Goal: Check status: Check status

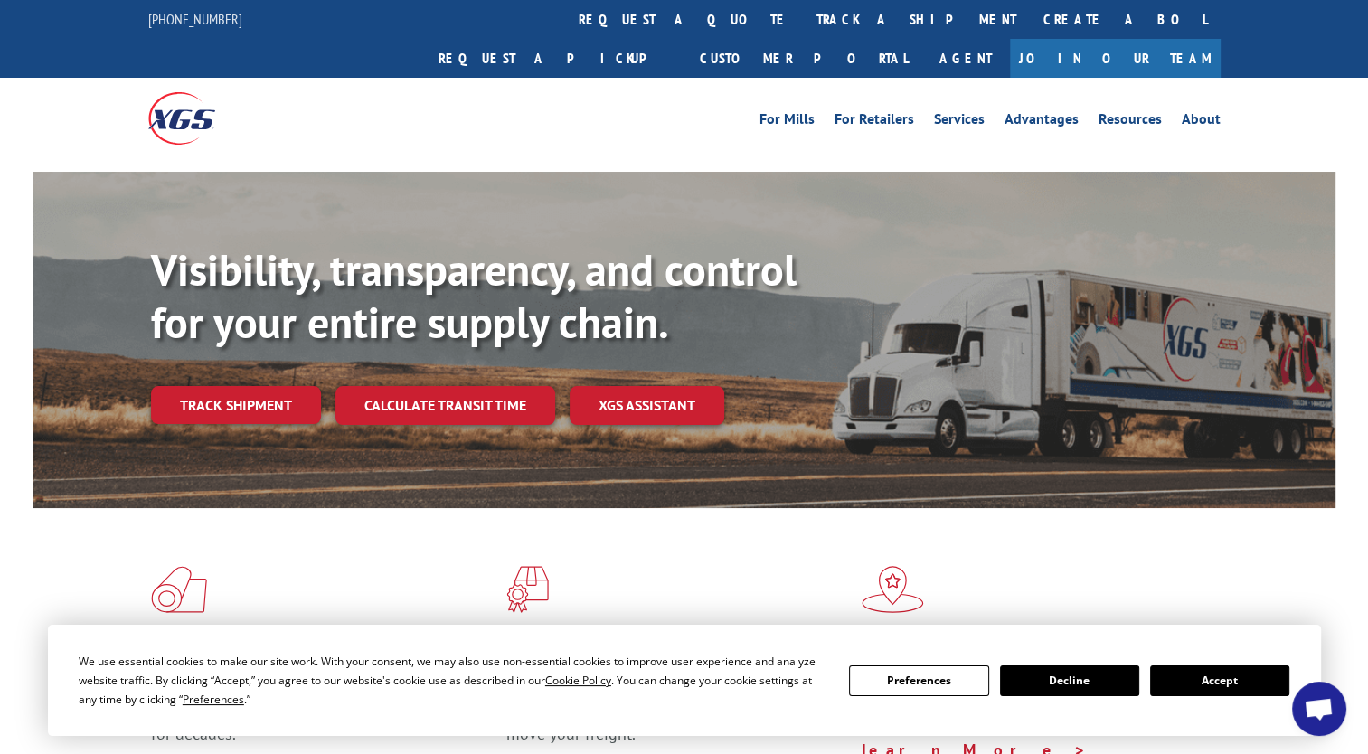
click at [582, 78] on div "For Mills For Retailers Services Advantages Resources About For Mills For Retai…" at bounding box center [684, 118] width 1073 height 80
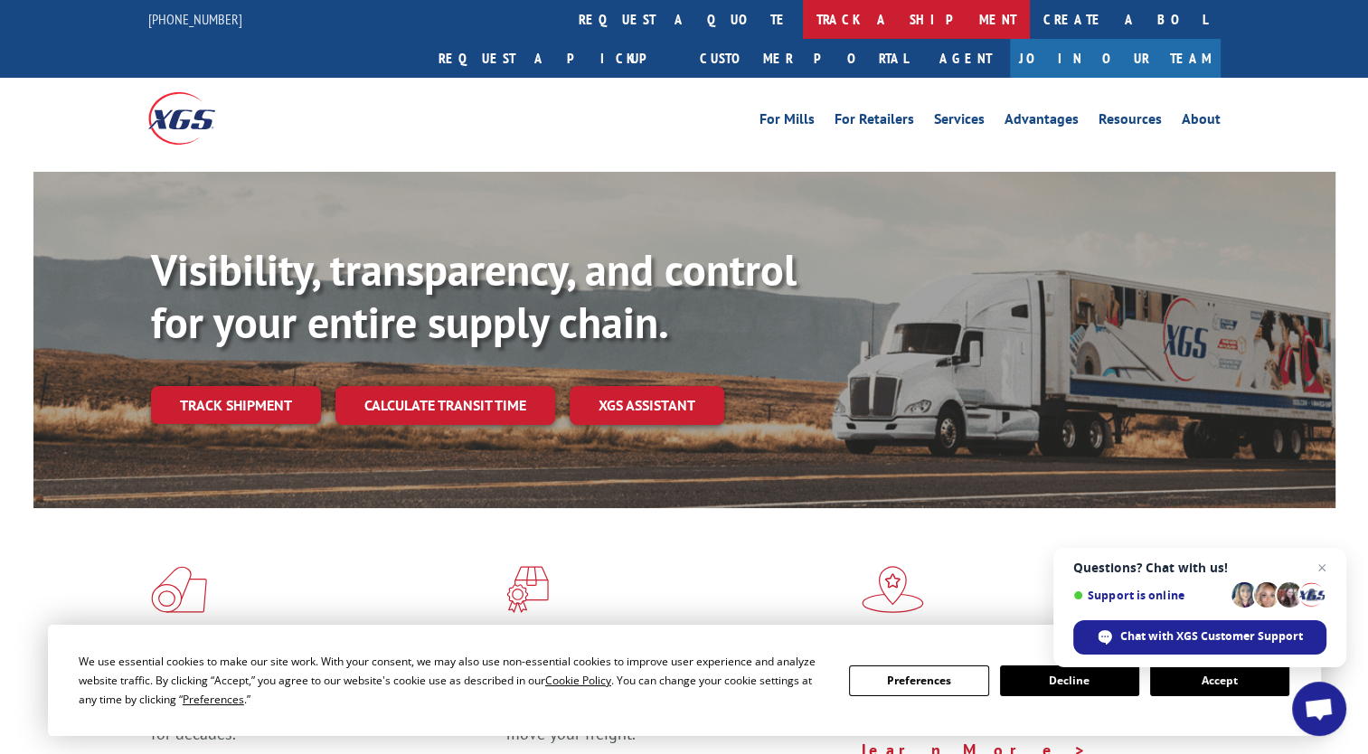
click at [803, 14] on link "track a shipment" at bounding box center [916, 19] width 227 height 39
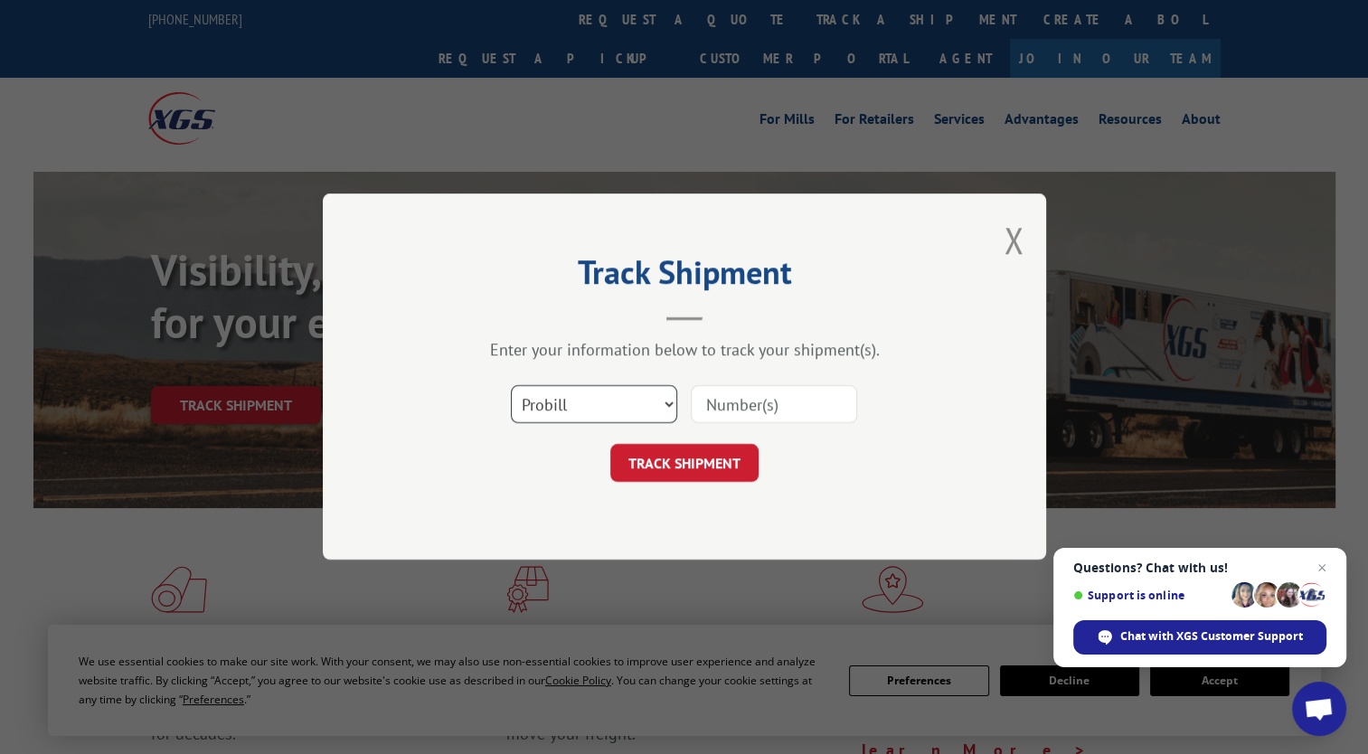
drag, startPoint x: 604, startPoint y: 398, endPoint x: 629, endPoint y: 401, distance: 24.6
click at [604, 398] on select "Select category... Probill BOL PO" at bounding box center [594, 405] width 166 height 38
click at [749, 404] on input at bounding box center [774, 405] width 166 height 38
paste input "https://online.chrobinson.com/tracking/#/?trackingNumber=YK6XMDZPAE8KZM4"
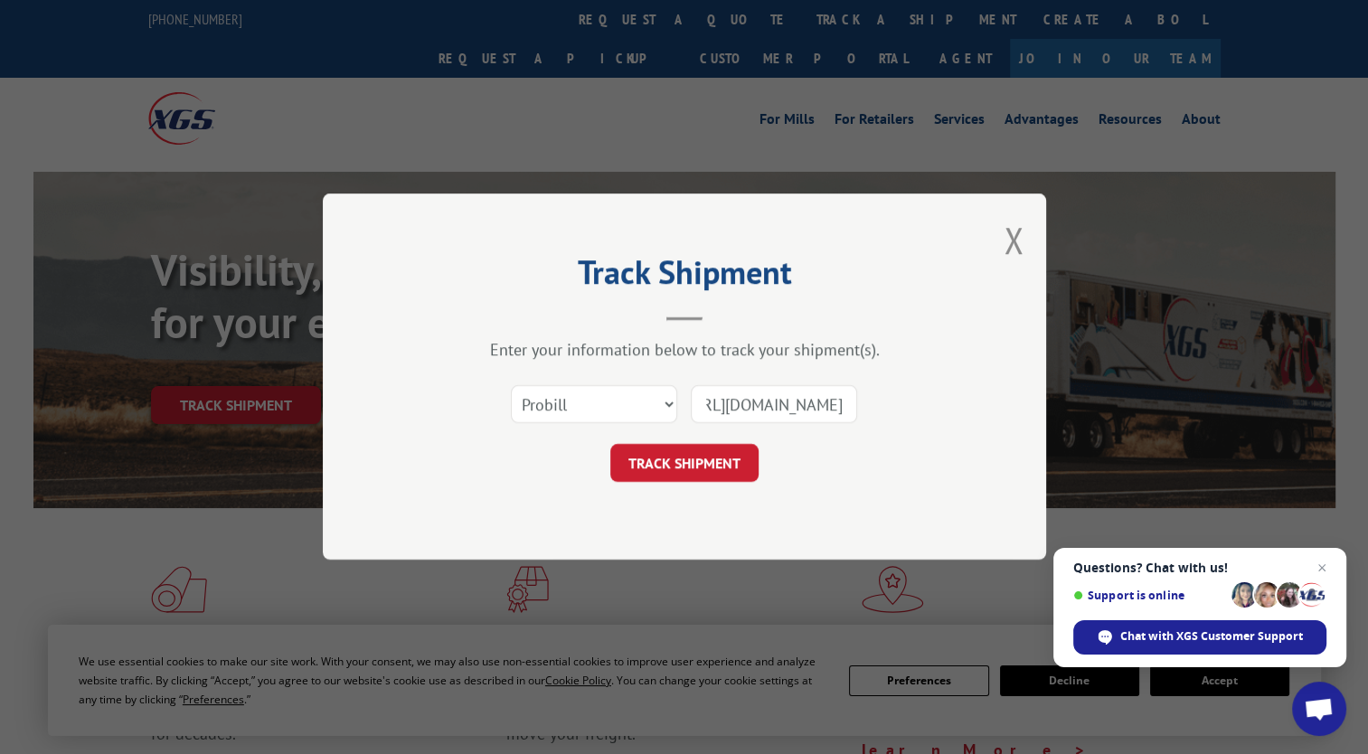
type input "https://online.chrobinson.com/tracking/#/?trackingNumber=YK6XMDZPAE8KZM4"
click at [614, 394] on select "Select category... Probill BOL PO" at bounding box center [594, 405] width 166 height 38
click at [771, 429] on div "Select category... Probill BOL PO https://online.chrobinson.com/tracking/#/?tra…" at bounding box center [684, 405] width 543 height 60
click at [699, 460] on button "TRACK SHIPMENT" at bounding box center [684, 464] width 148 height 38
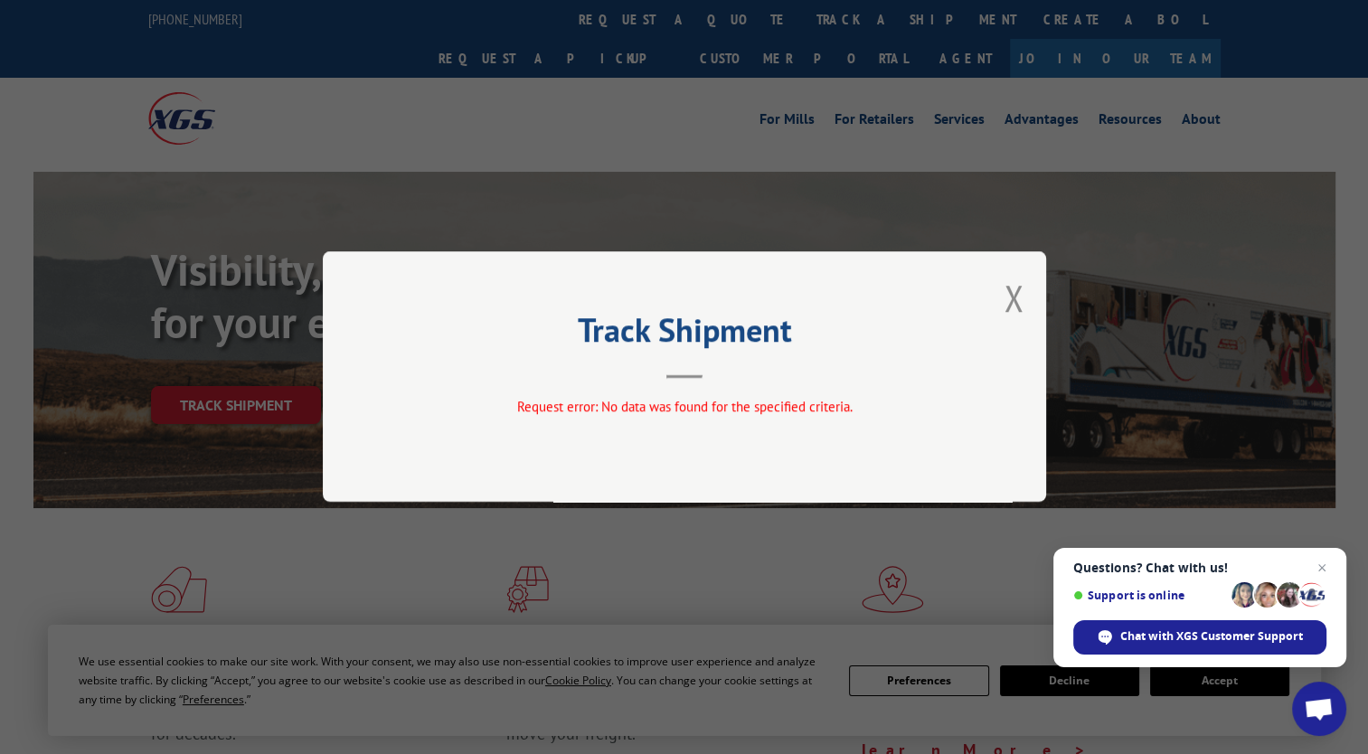
click at [1027, 295] on div "Track Shipment Request error: No data was found for the specified criteria." at bounding box center [685, 376] width 724 height 251
click at [1024, 293] on div "Track Shipment Request error: No data was found for the specified criteria." at bounding box center [685, 376] width 724 height 251
click at [1018, 293] on button "Close modal" at bounding box center [1014, 298] width 20 height 48
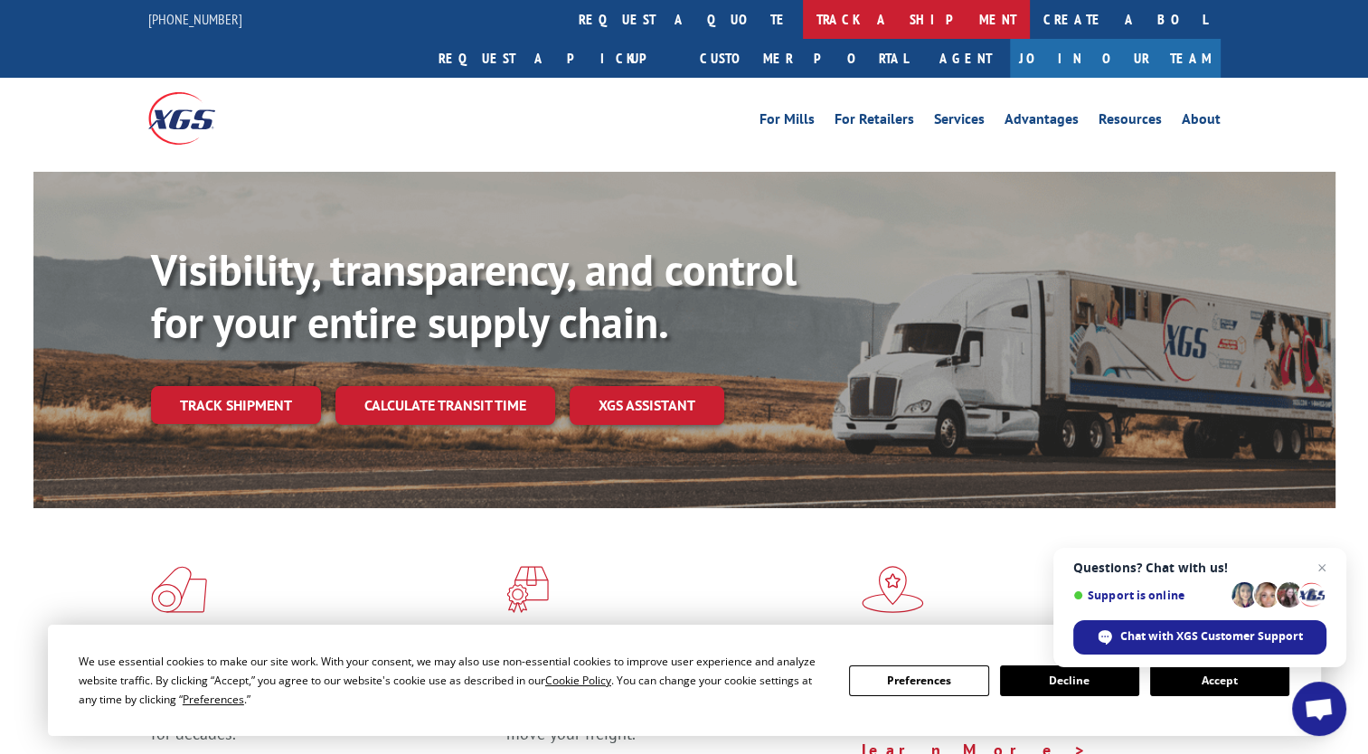
click at [803, 25] on link "track a shipment" at bounding box center [916, 19] width 227 height 39
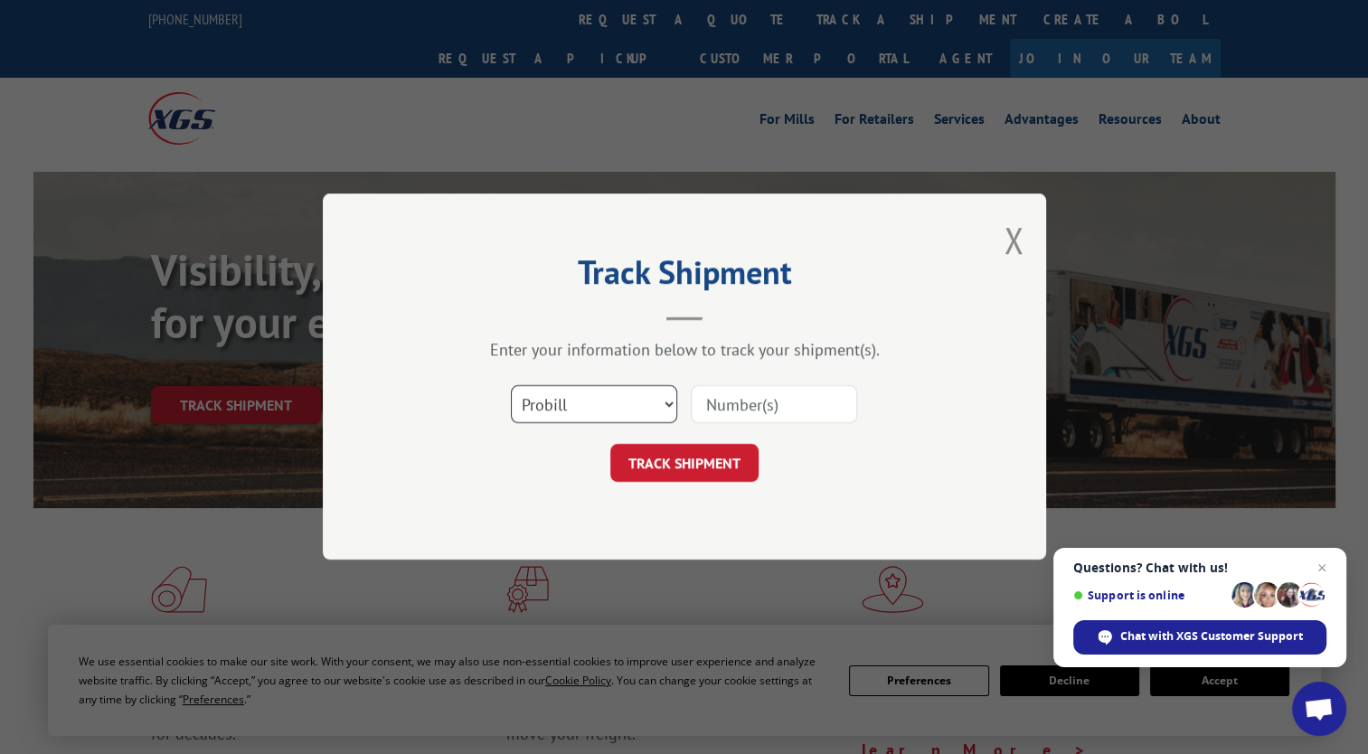
click at [633, 390] on select "Select category... Probill BOL PO" at bounding box center [594, 405] width 166 height 38
select select "bol"
click at [511, 386] on select "Select category... Probill BOL PO" at bounding box center [594, 405] width 166 height 38
click at [731, 412] on input at bounding box center [774, 405] width 166 height 38
paste input "1700760872"
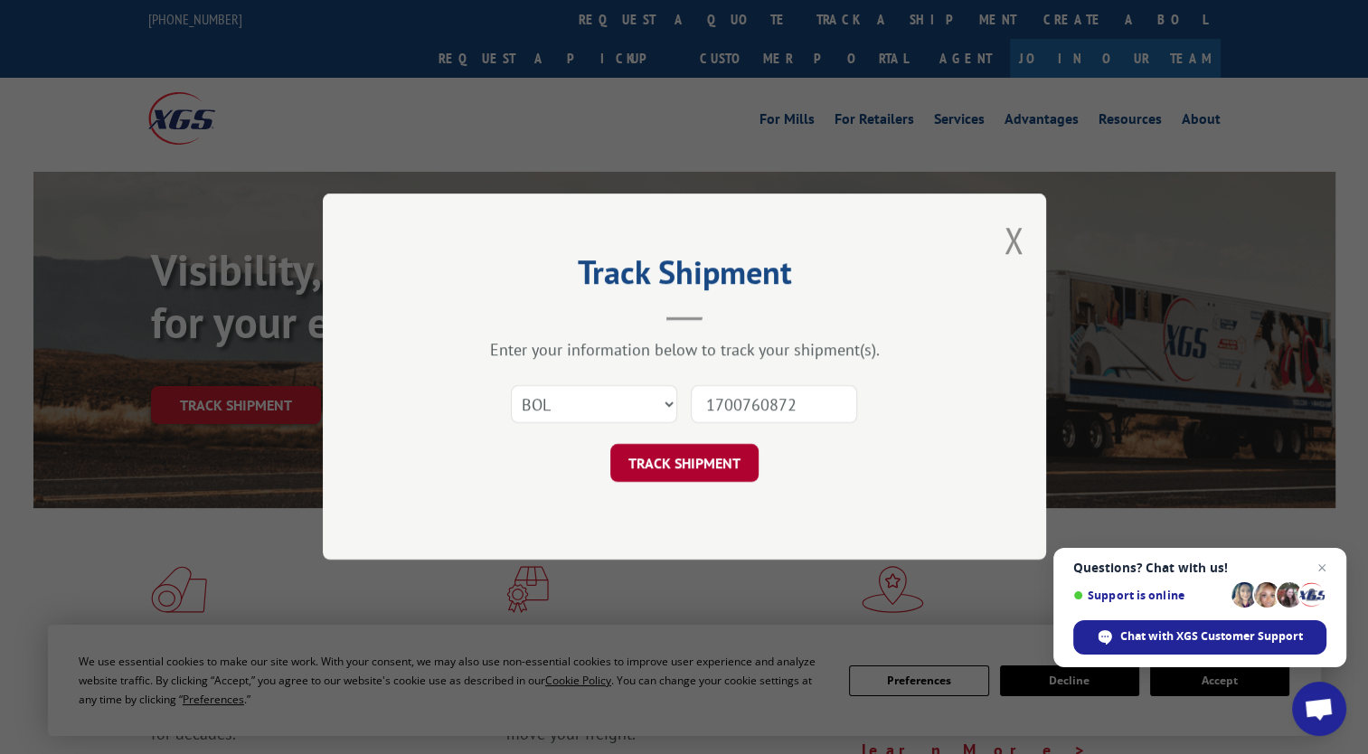
type input "1700760872"
click at [711, 469] on button "TRACK SHIPMENT" at bounding box center [684, 464] width 148 height 38
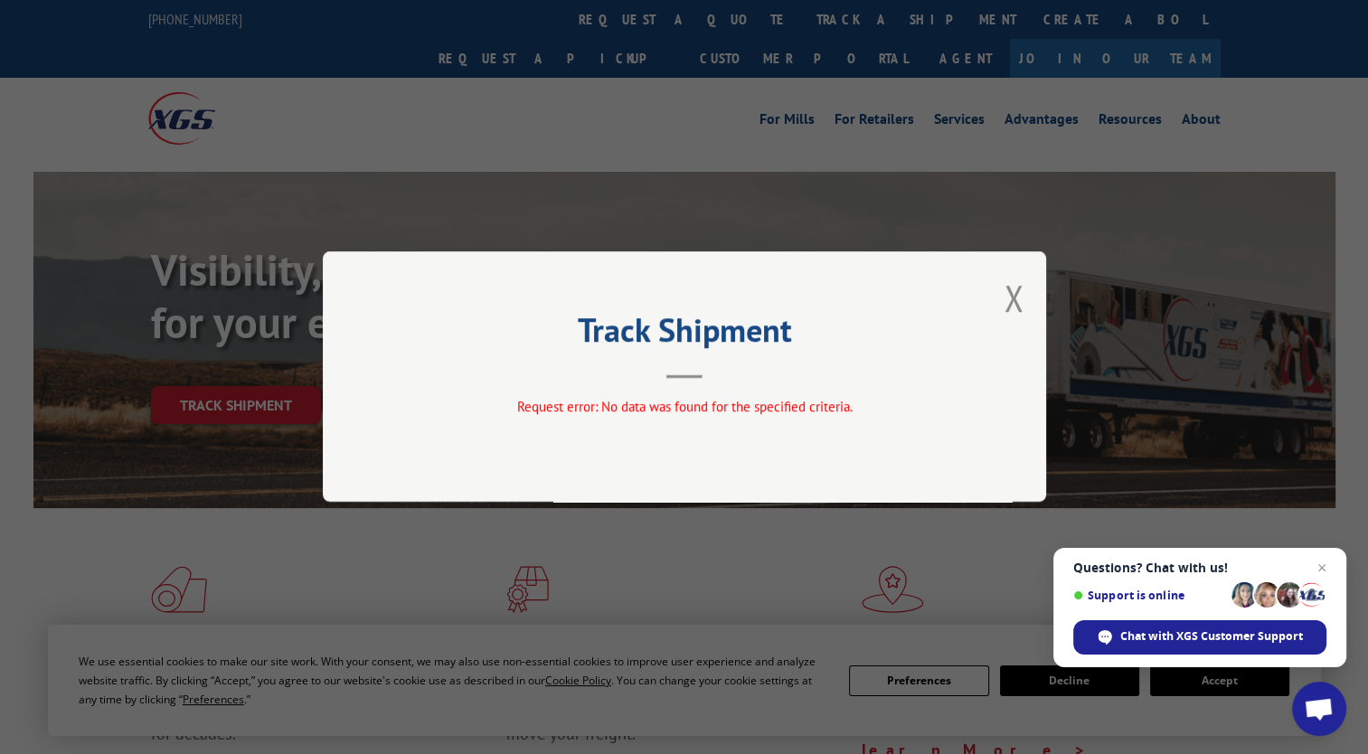
drag, startPoint x: 662, startPoint y: 422, endPoint x: 720, endPoint y: 174, distance: 255.4
click at [663, 421] on div "Request error: No data was found for the specified criteria." at bounding box center [684, 411] width 543 height 27
click at [1004, 283] on button "Close modal" at bounding box center [1014, 298] width 20 height 48
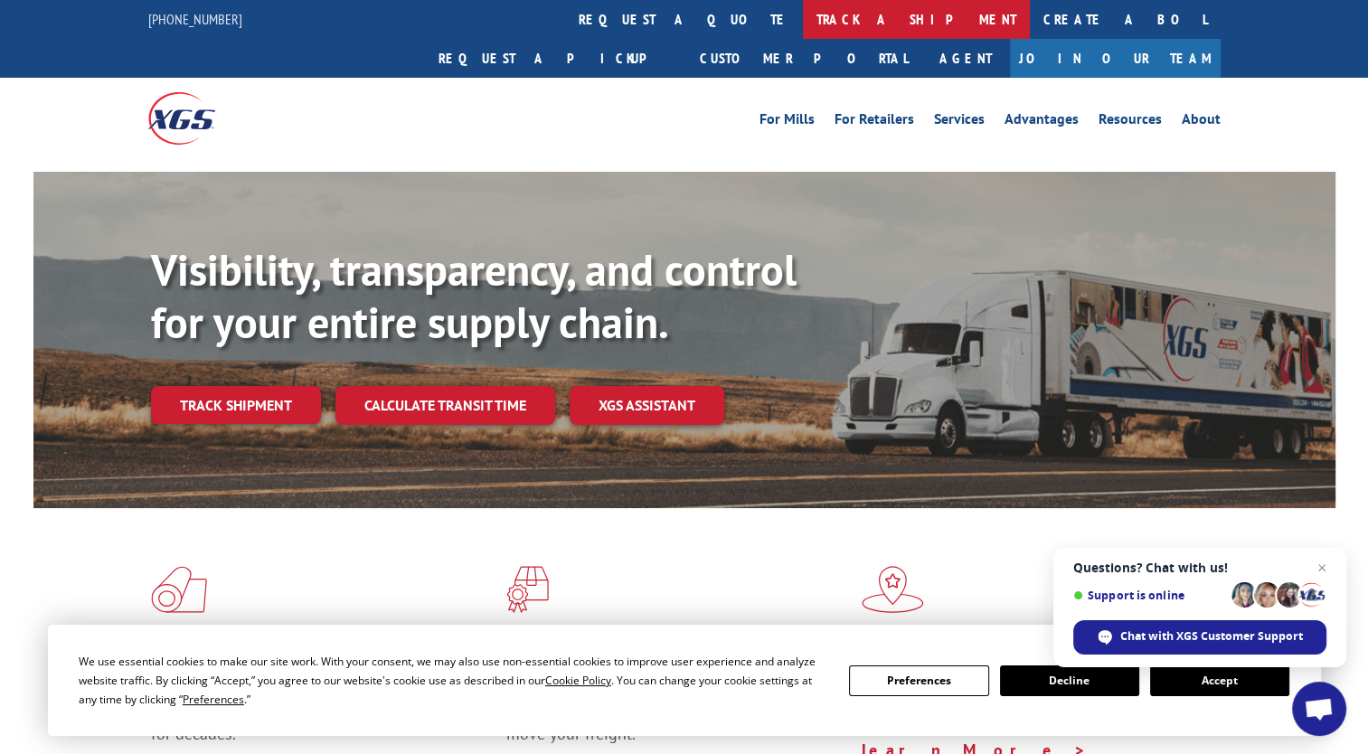
click at [803, 7] on link "track a shipment" at bounding box center [916, 19] width 227 height 39
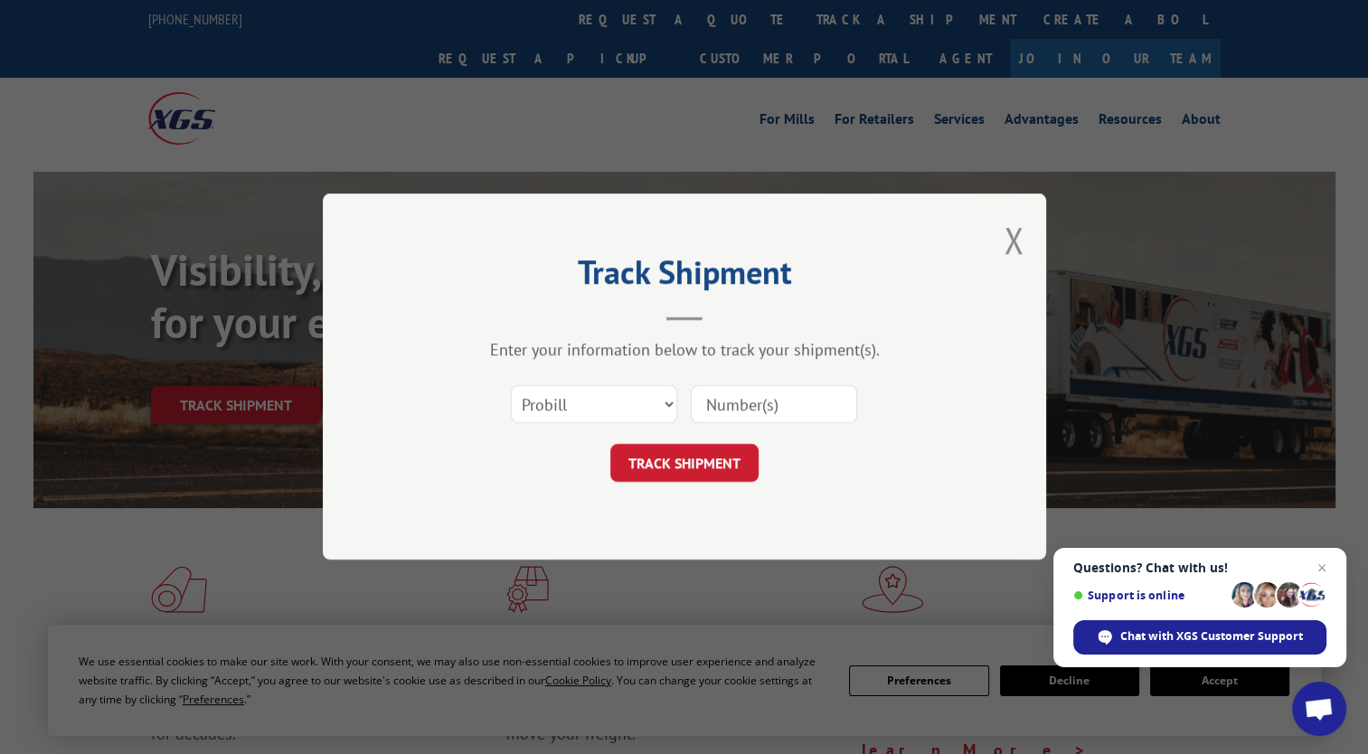
drag, startPoint x: 741, startPoint y: 389, endPoint x: 657, endPoint y: 414, distance: 87.8
click at [741, 389] on input at bounding box center [774, 405] width 166 height 38
click at [644, 414] on select "Select category... Probill BOL PO" at bounding box center [594, 405] width 166 height 38
click at [511, 386] on select "Select category... Probill BOL PO" at bounding box center [594, 405] width 166 height 38
click at [766, 403] on input at bounding box center [774, 405] width 166 height 38
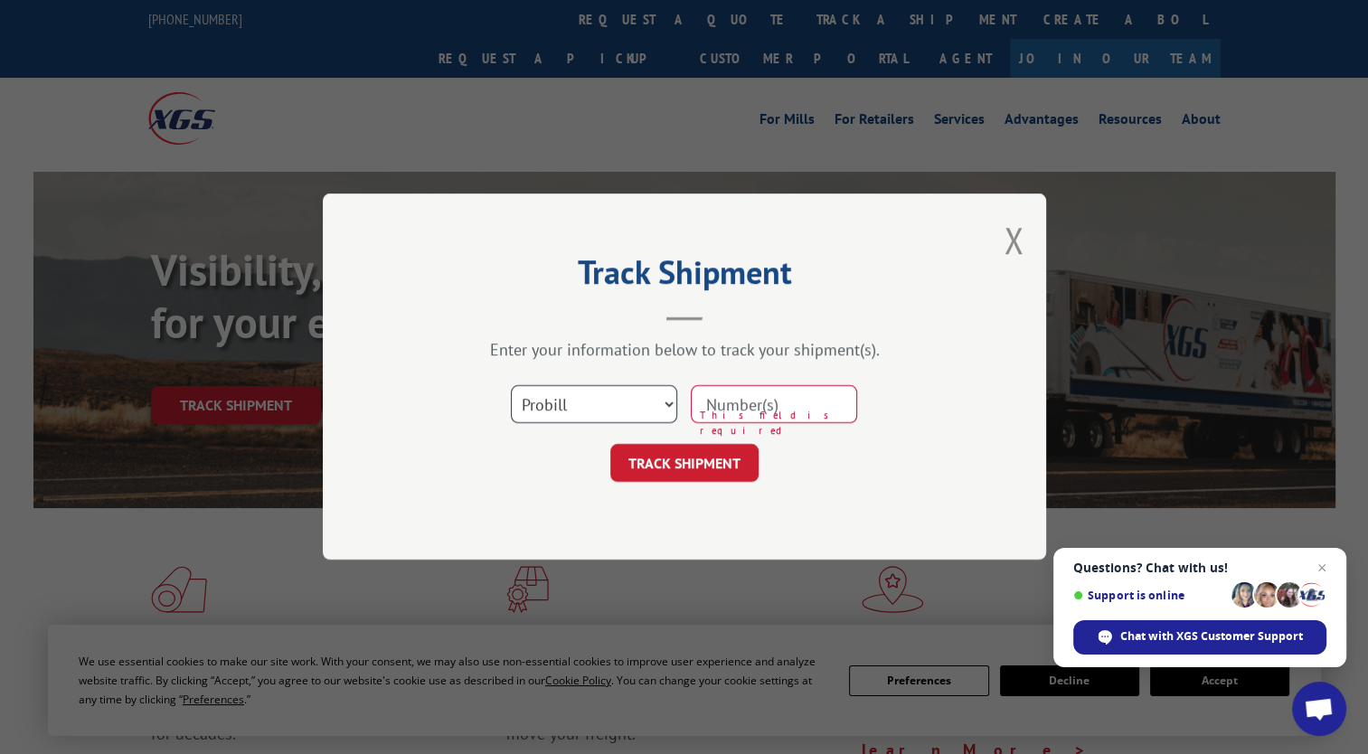
click at [646, 402] on select "Select category... Probill BOL PO" at bounding box center [594, 405] width 166 height 38
click at [752, 406] on input at bounding box center [774, 405] width 166 height 38
click at [770, 404] on input "17496734" at bounding box center [774, 405] width 166 height 38
type input "17496734"
click at [727, 461] on button "TRACK SHIPMENT" at bounding box center [684, 464] width 148 height 38
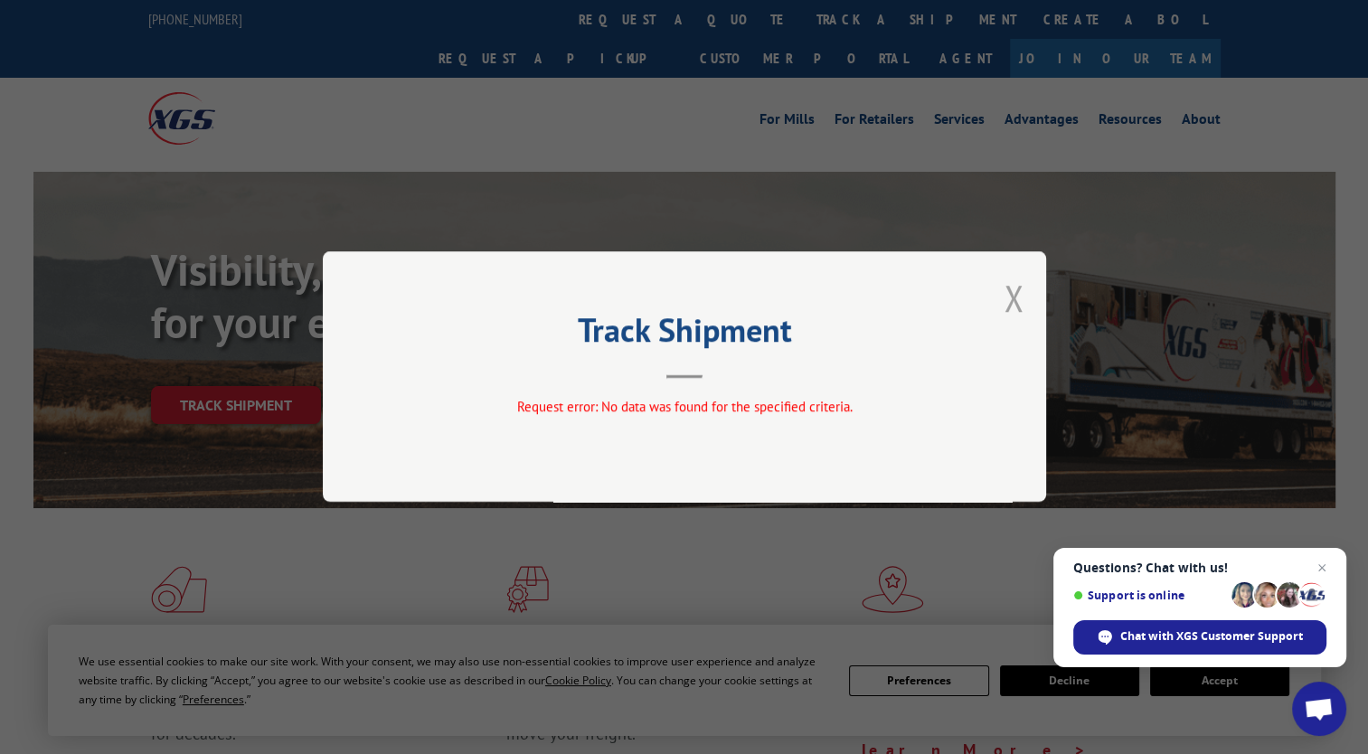
click at [1019, 295] on button "Close modal" at bounding box center [1014, 298] width 20 height 48
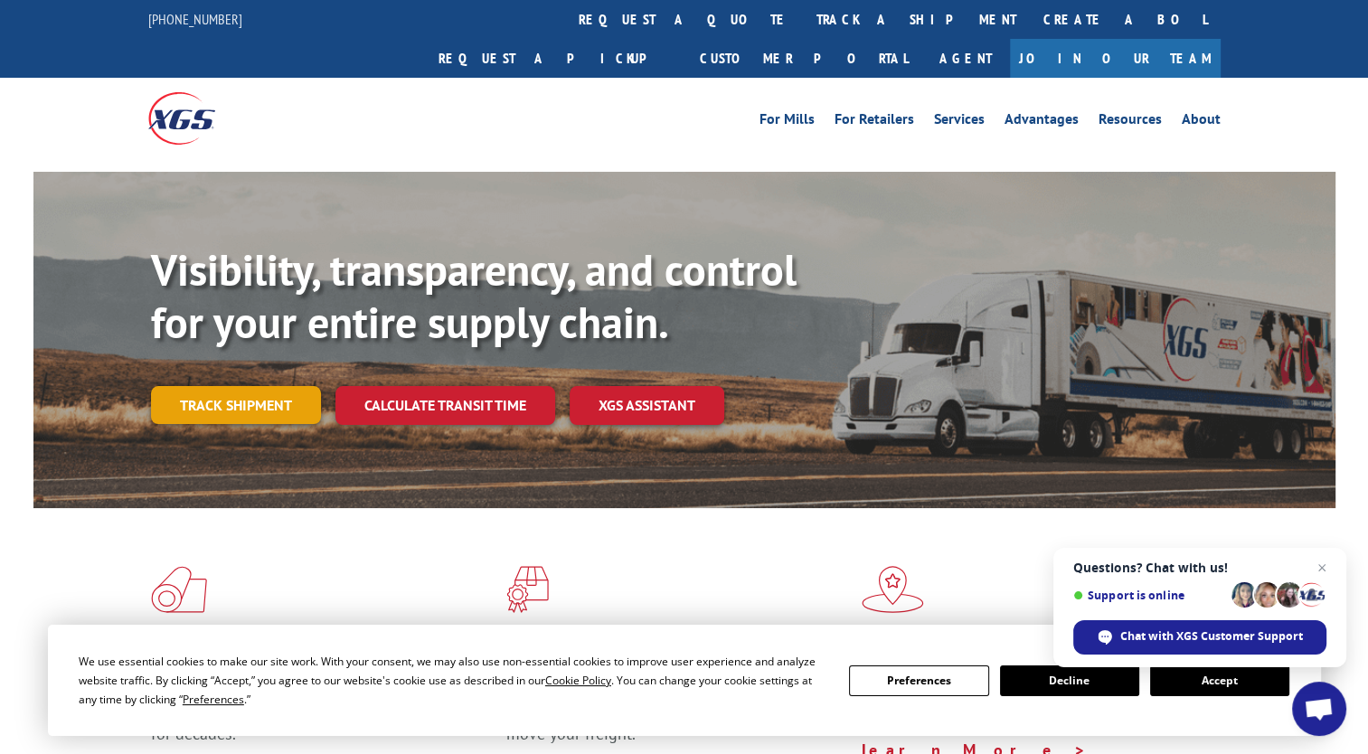
click at [194, 386] on link "Track shipment" at bounding box center [236, 405] width 170 height 38
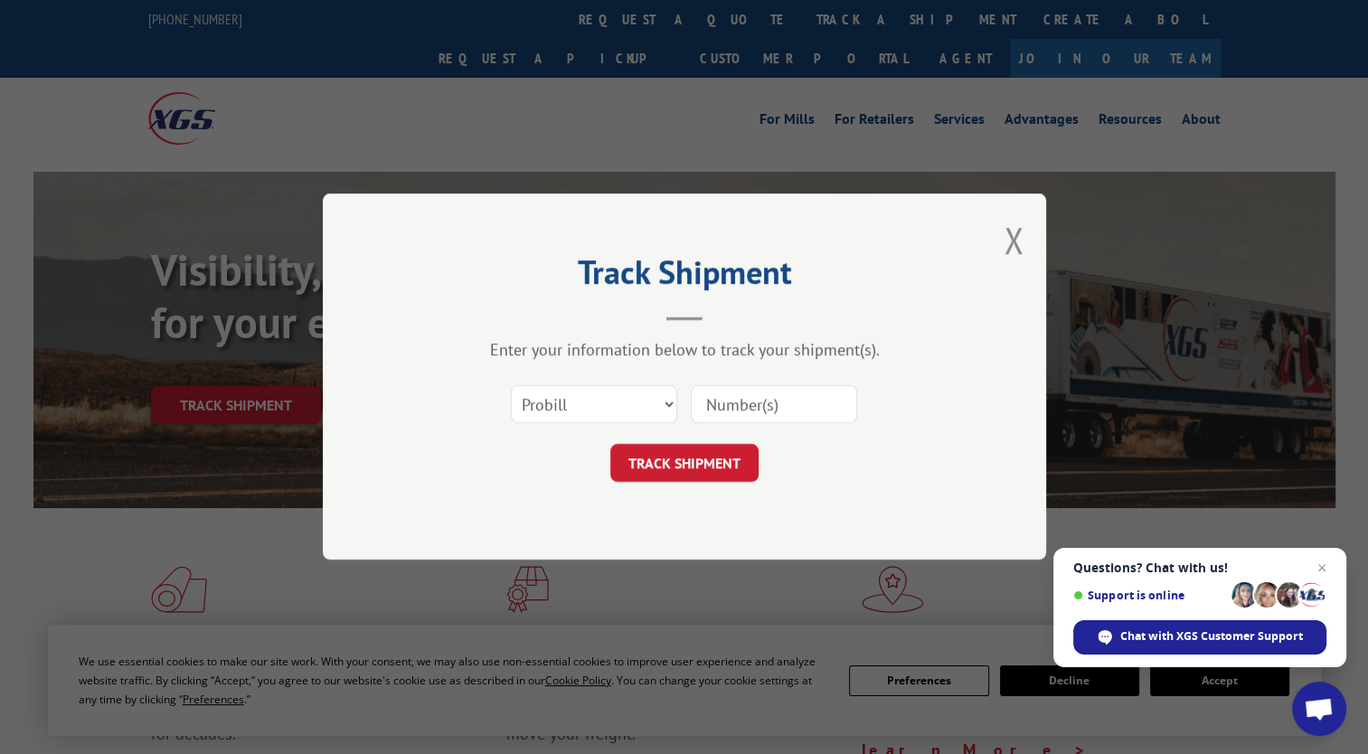
click at [767, 407] on input at bounding box center [774, 405] width 166 height 38
paste input "17496734"
type input "17496734"
click at [695, 450] on button "TRACK SHIPMENT" at bounding box center [684, 464] width 148 height 38
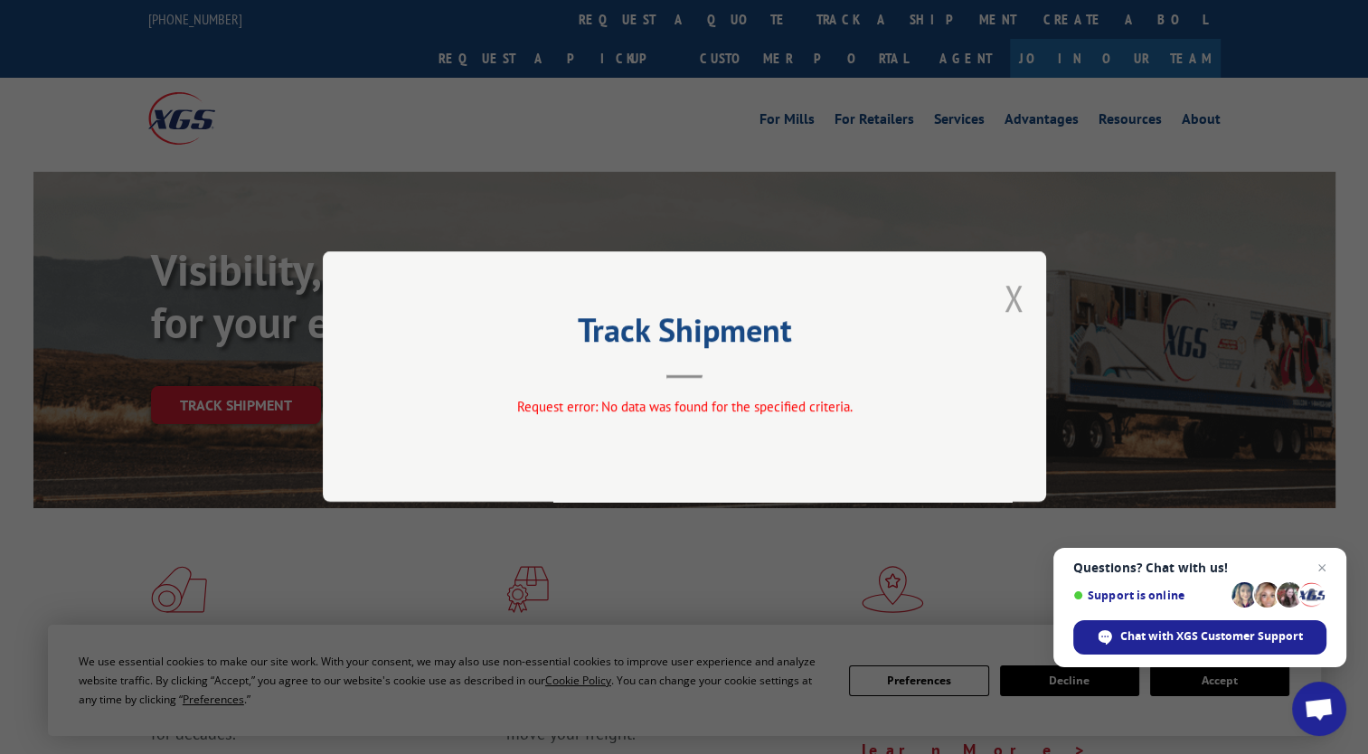
click at [1018, 300] on button "Close modal" at bounding box center [1014, 298] width 20 height 48
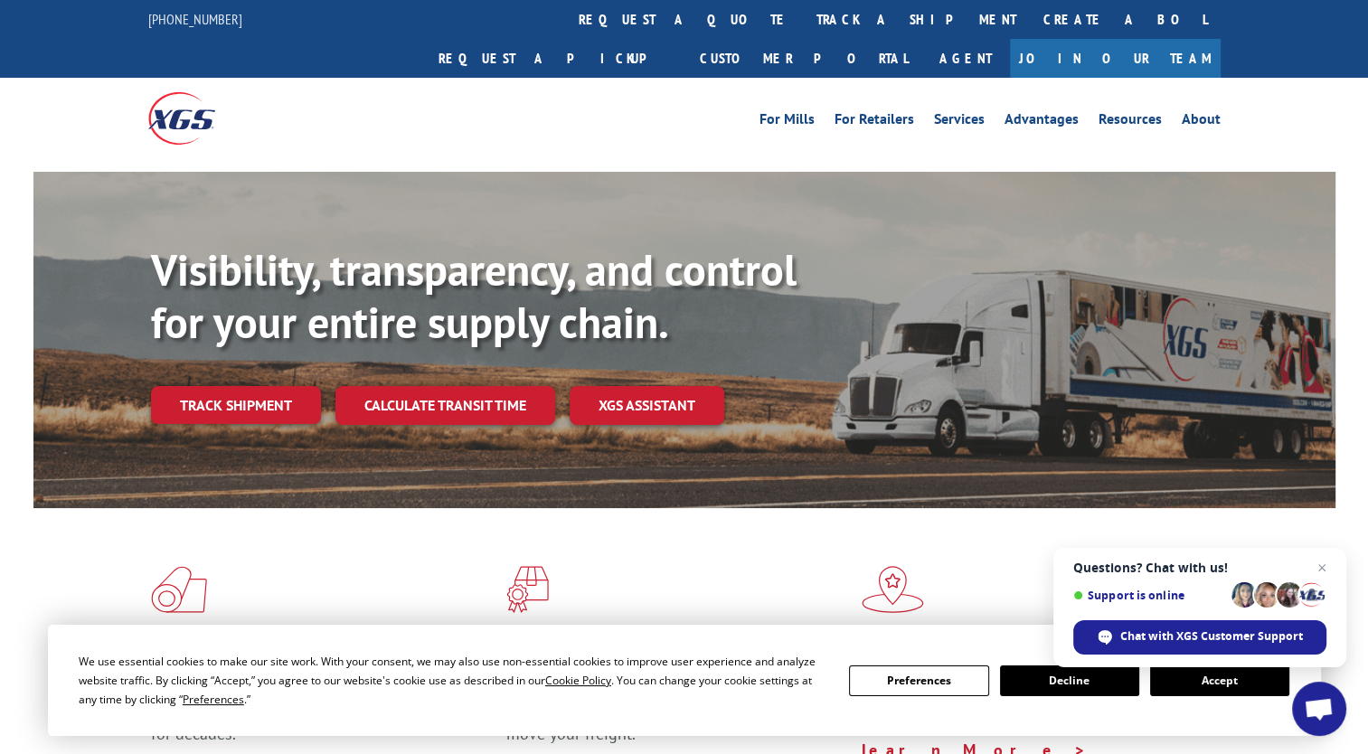
click at [582, 105] on div "For Mills For Retailers Services Advantages Resources About For Mills For Retai…" at bounding box center [818, 118] width 805 height 27
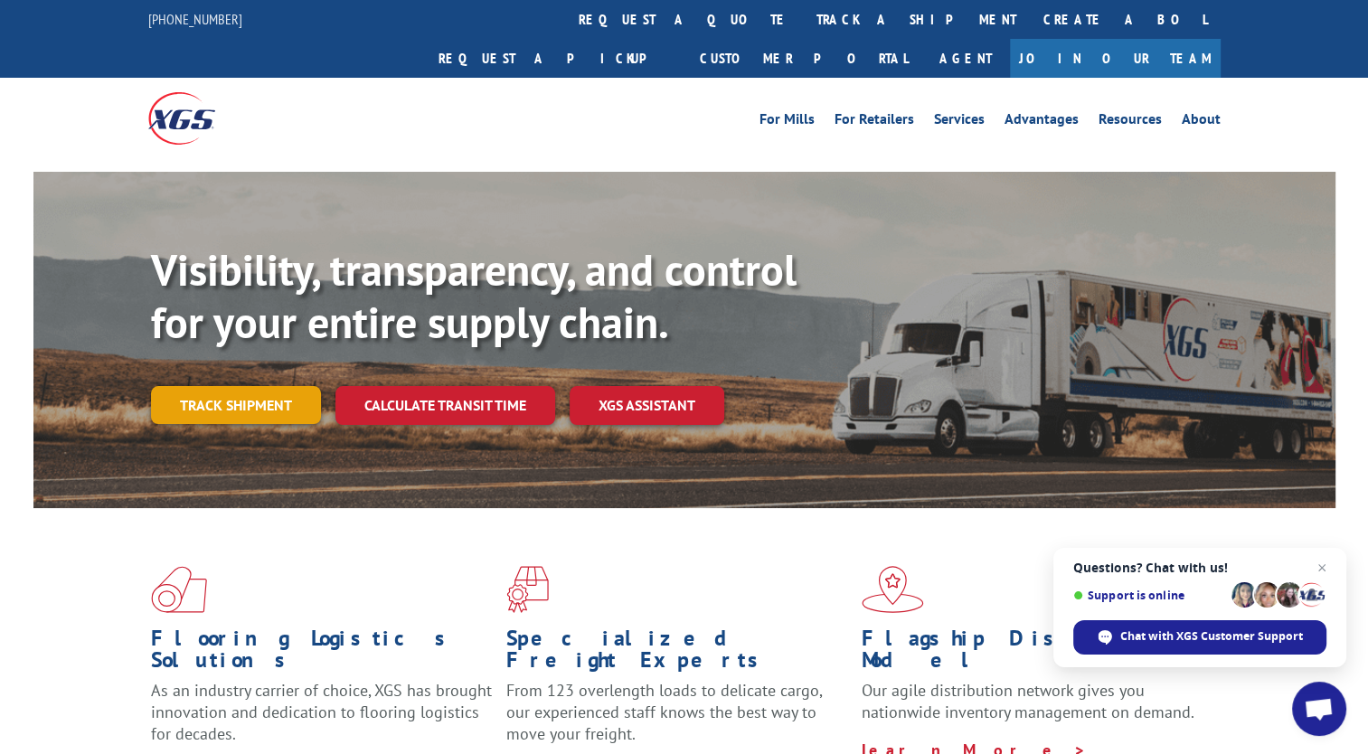
click at [249, 386] on link "Track shipment" at bounding box center [236, 405] width 170 height 38
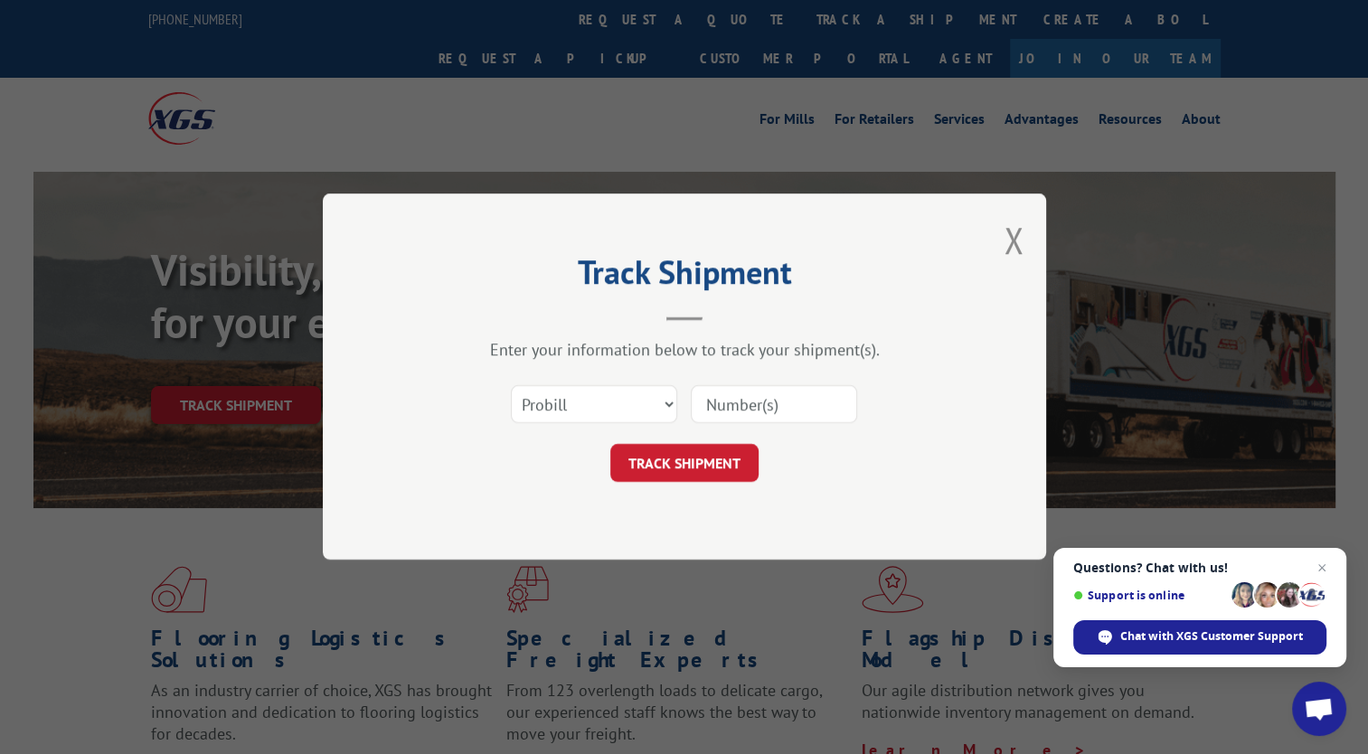
click at [716, 403] on input at bounding box center [774, 405] width 166 height 38
paste input "17496734"
type input "17496734"
click at [663, 454] on button "TRACK SHIPMENT" at bounding box center [684, 464] width 148 height 38
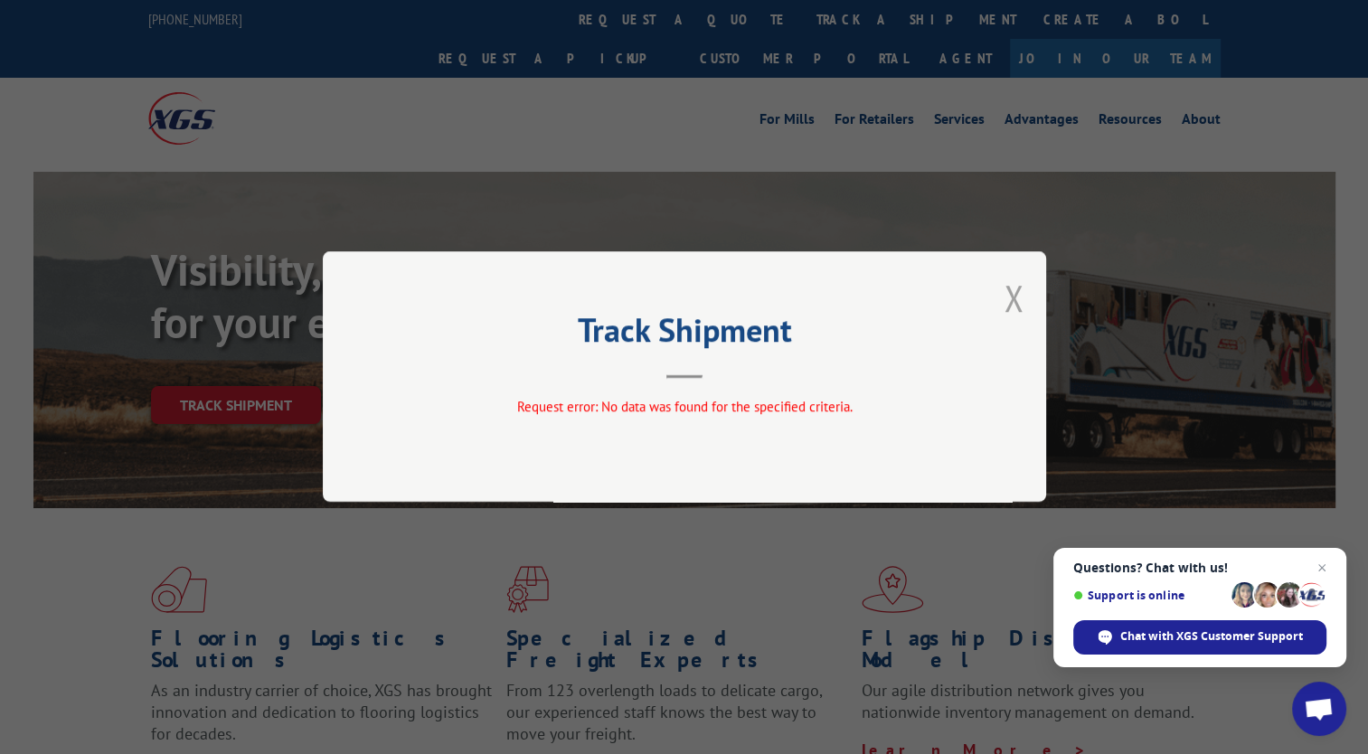
click at [1015, 287] on button "Close modal" at bounding box center [1014, 298] width 20 height 48
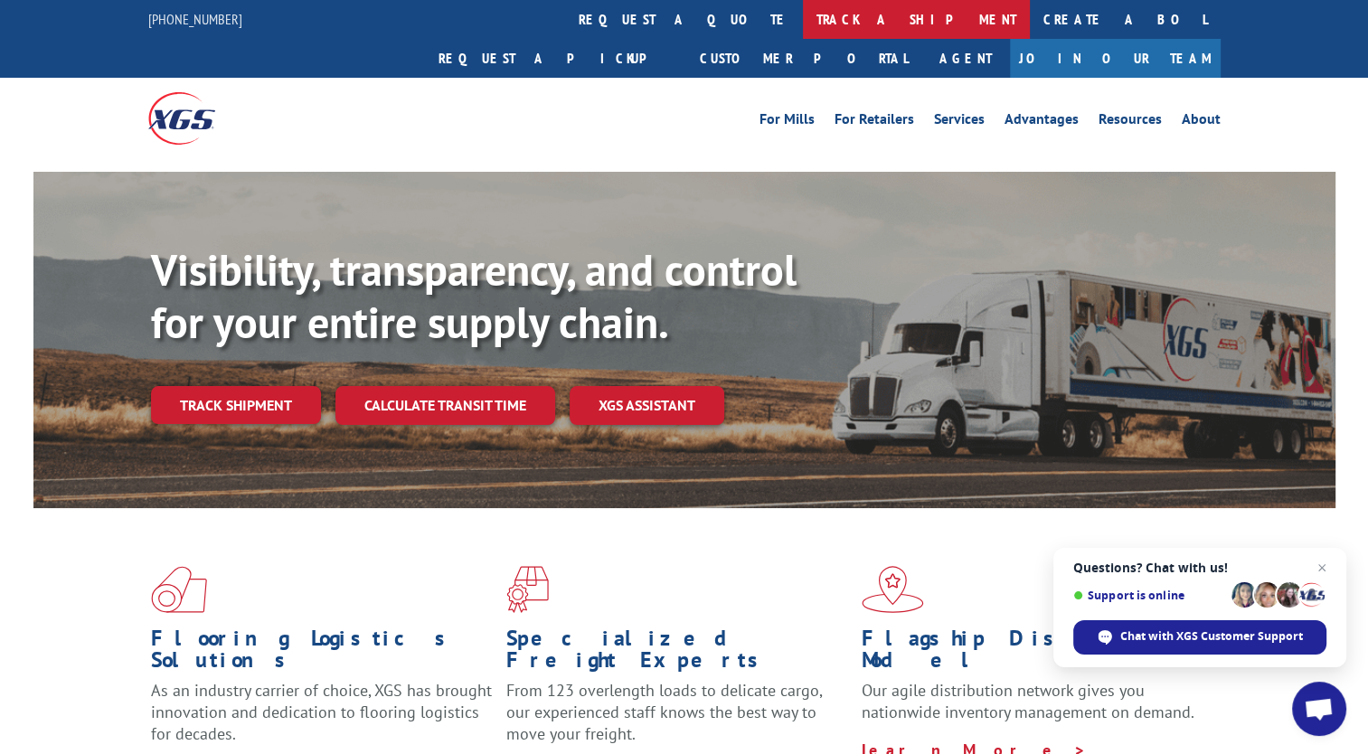
click at [803, 15] on link "track a shipment" at bounding box center [916, 19] width 227 height 39
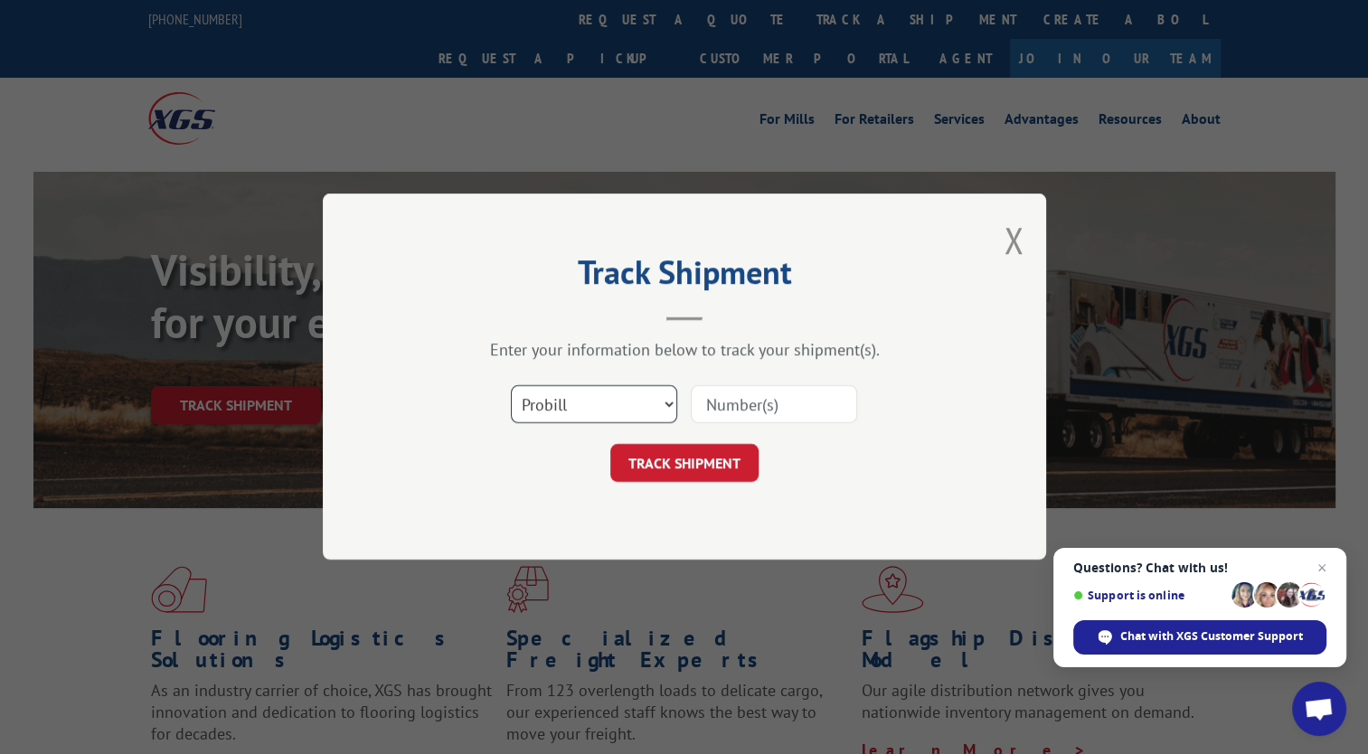
click at [632, 403] on select "Select category... Probill BOL PO" at bounding box center [594, 405] width 166 height 38
select select "po"
click at [511, 386] on select "Select category... Probill BOL PO" at bounding box center [594, 405] width 166 height 38
click at [742, 404] on input at bounding box center [774, 405] width 166 height 38
paste input "17496734"
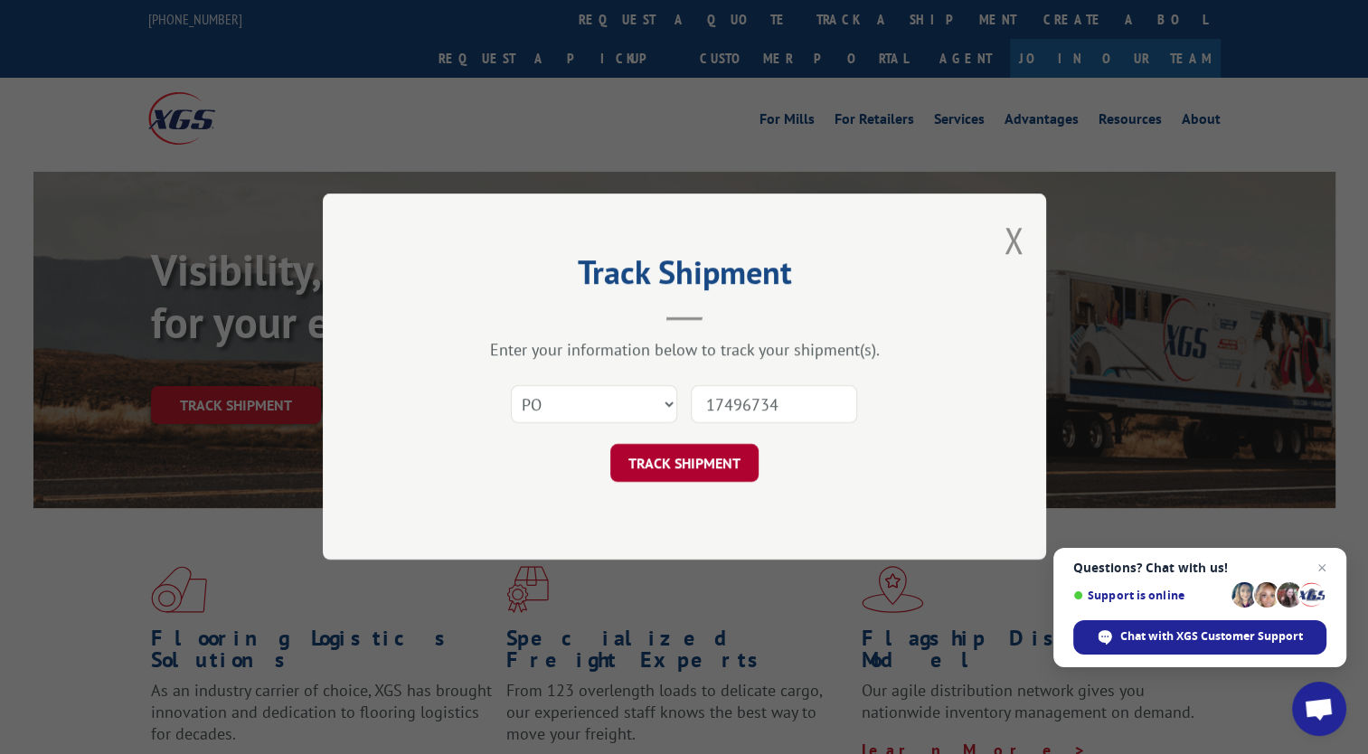
type input "17496734"
click at [716, 458] on button "TRACK SHIPMENT" at bounding box center [684, 464] width 148 height 38
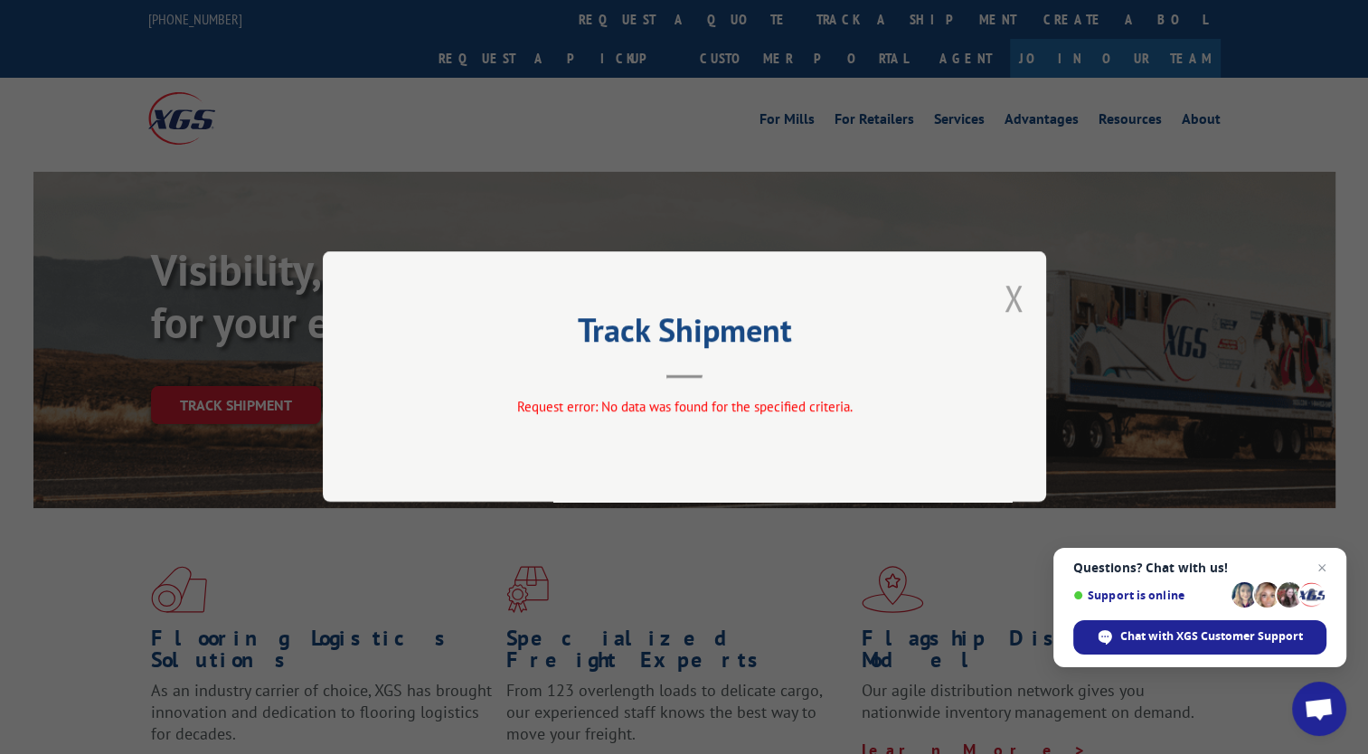
click at [1013, 302] on button "Close modal" at bounding box center [1014, 298] width 20 height 48
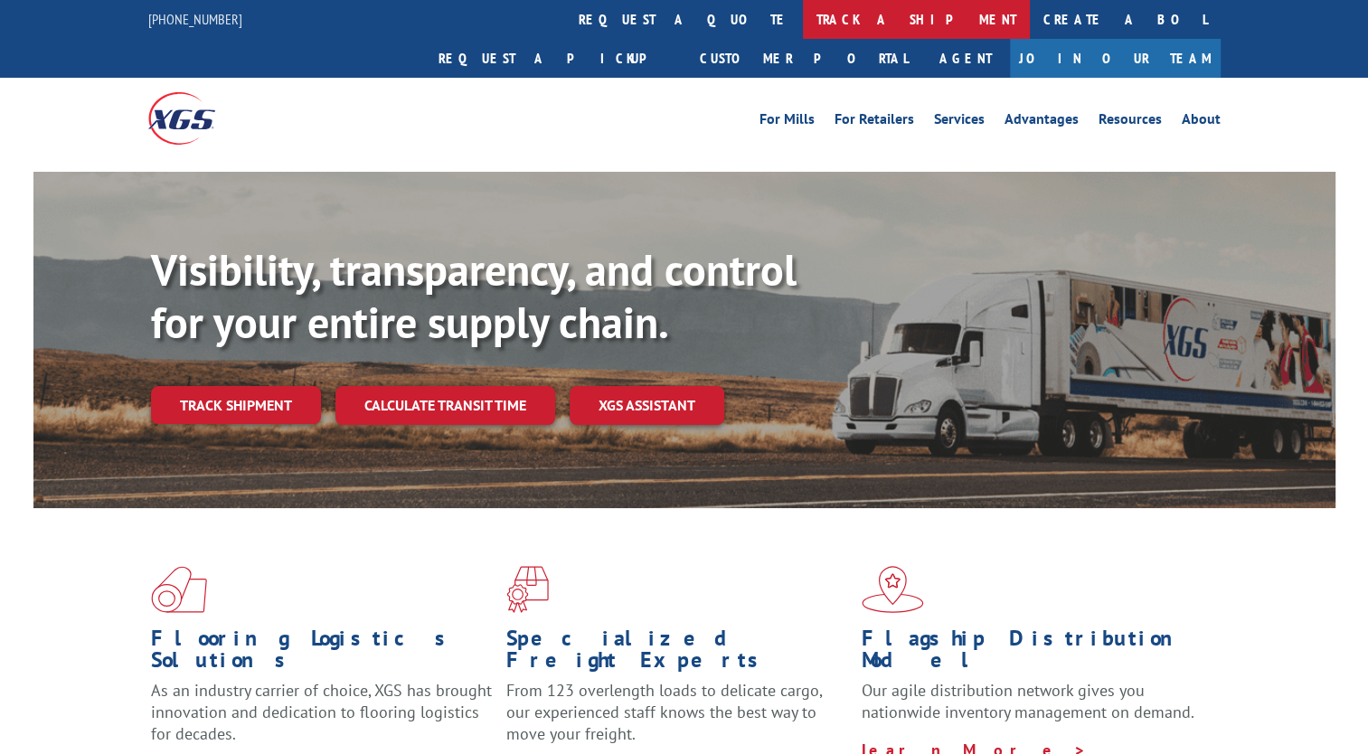
click at [803, 25] on link "track a shipment" at bounding box center [916, 19] width 227 height 39
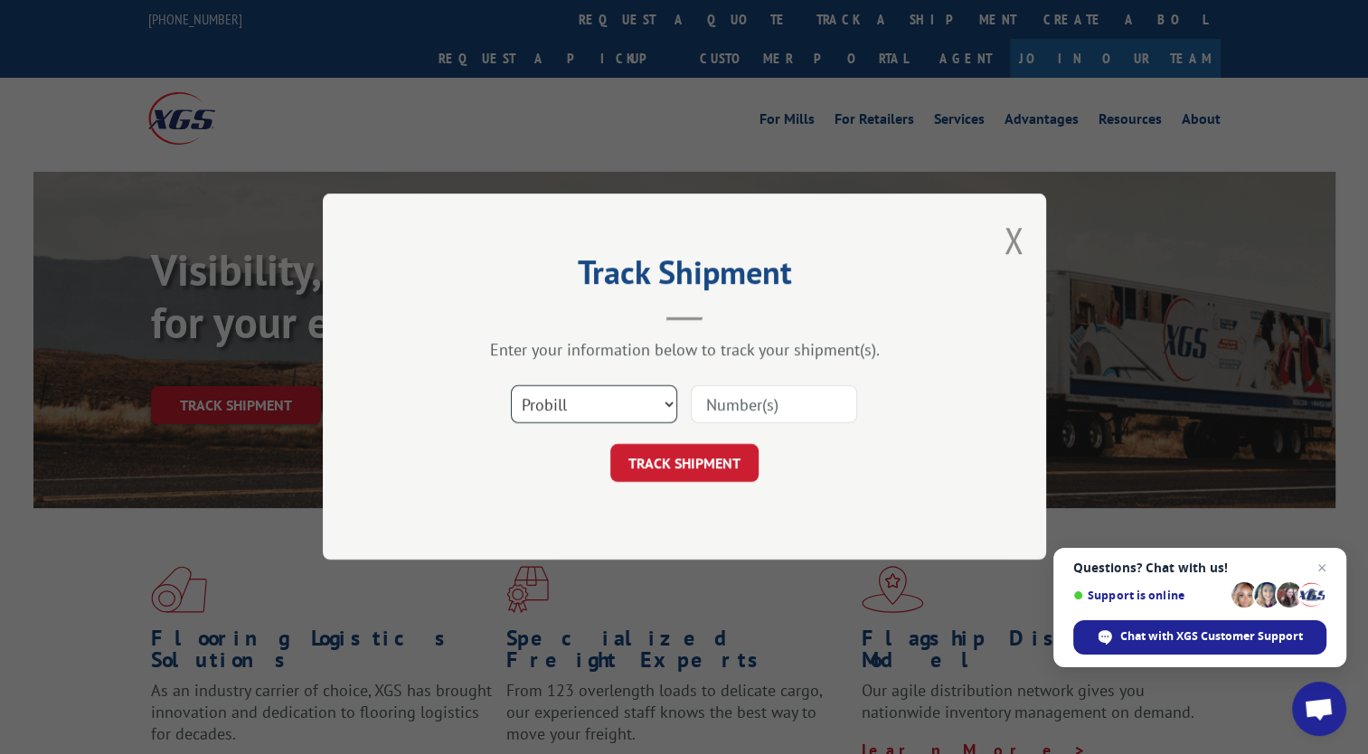
drag, startPoint x: 606, startPoint y: 401, endPoint x: 605, endPoint y: 423, distance: 22.6
click at [606, 401] on select "Select category... Probill BOL PO" at bounding box center [594, 405] width 166 height 38
select select "bol"
click at [511, 386] on select "Select category... Probill BOL PO" at bounding box center [594, 405] width 166 height 38
click at [785, 401] on input at bounding box center [774, 405] width 166 height 38
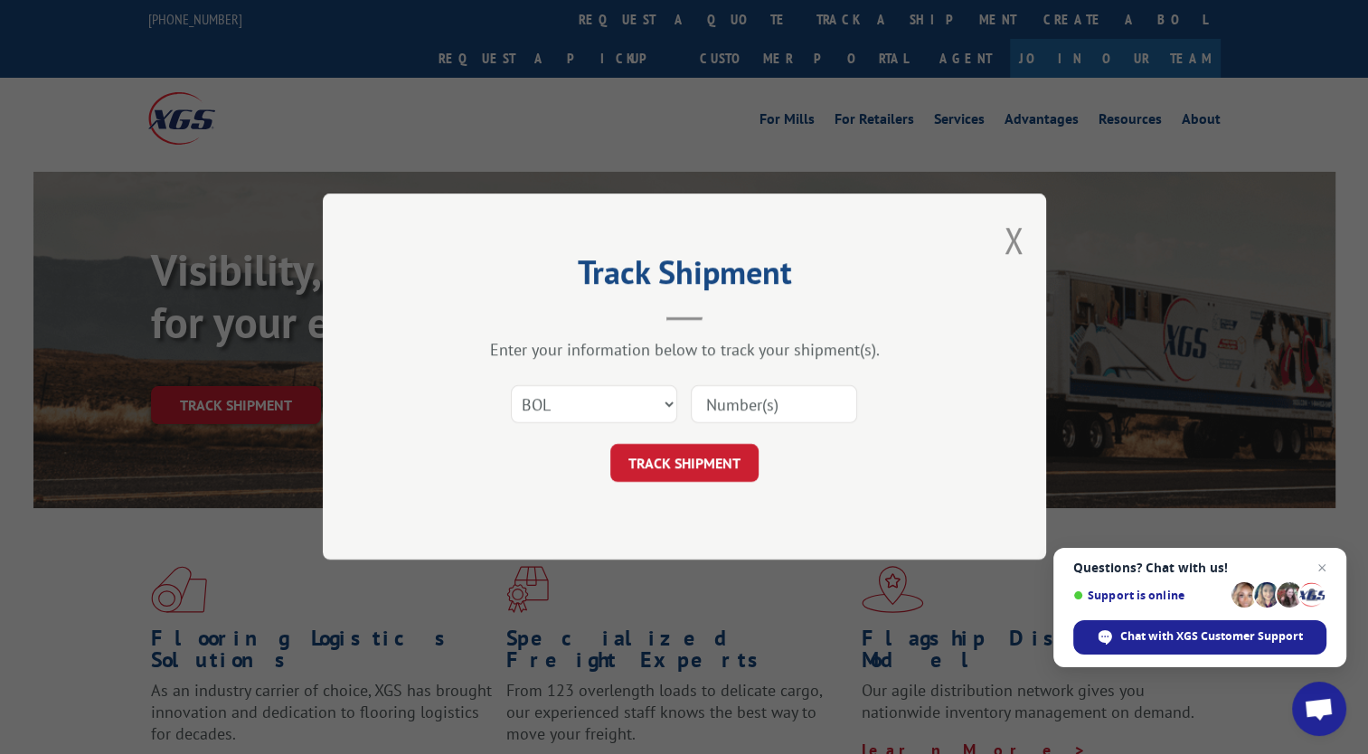
paste input "YK6XMDZPAE8KZM4"
type input "YK6XMDZPAE8KZM4"
click at [639, 465] on button "TRACK SHIPMENT" at bounding box center [684, 464] width 148 height 38
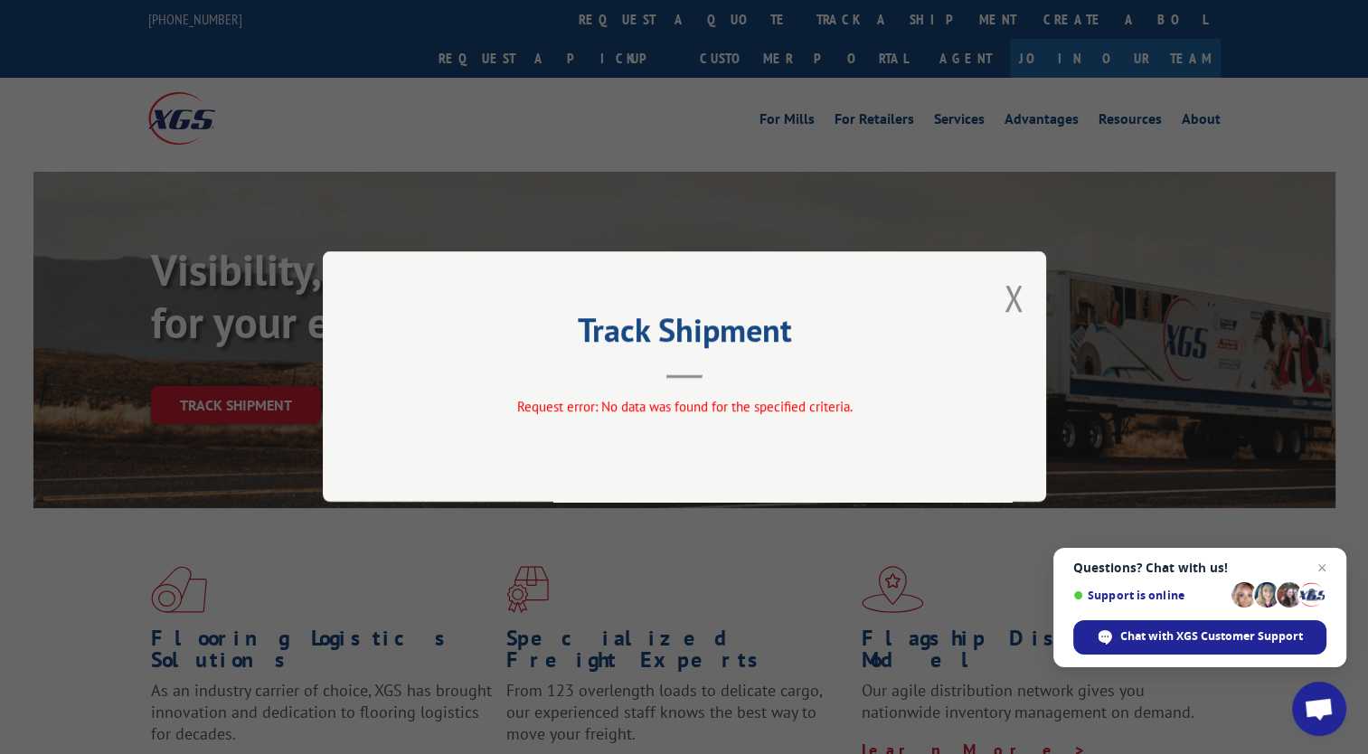
click at [1026, 298] on div "Track Shipment Request error: No data was found for the specified criteria." at bounding box center [685, 376] width 724 height 251
click at [1017, 300] on button "Close modal" at bounding box center [1014, 298] width 20 height 48
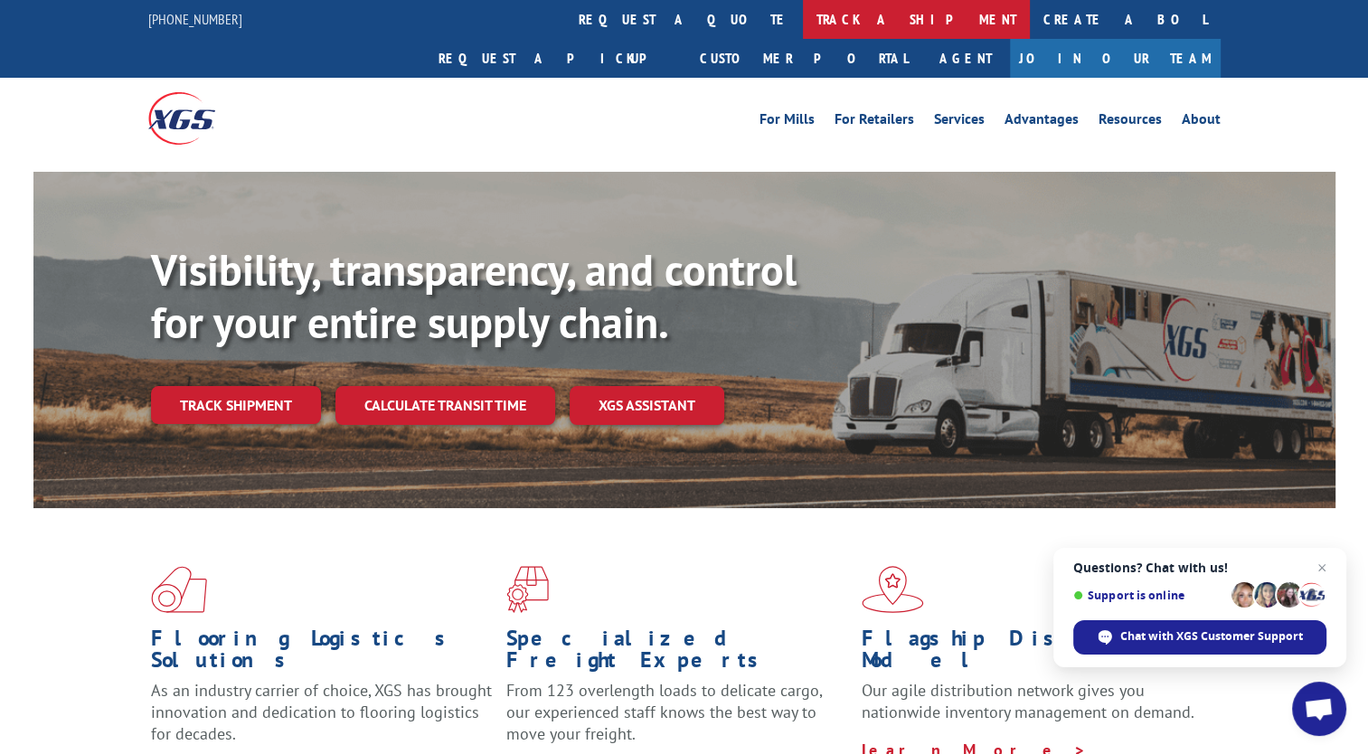
click at [803, 13] on link "track a shipment" at bounding box center [916, 19] width 227 height 39
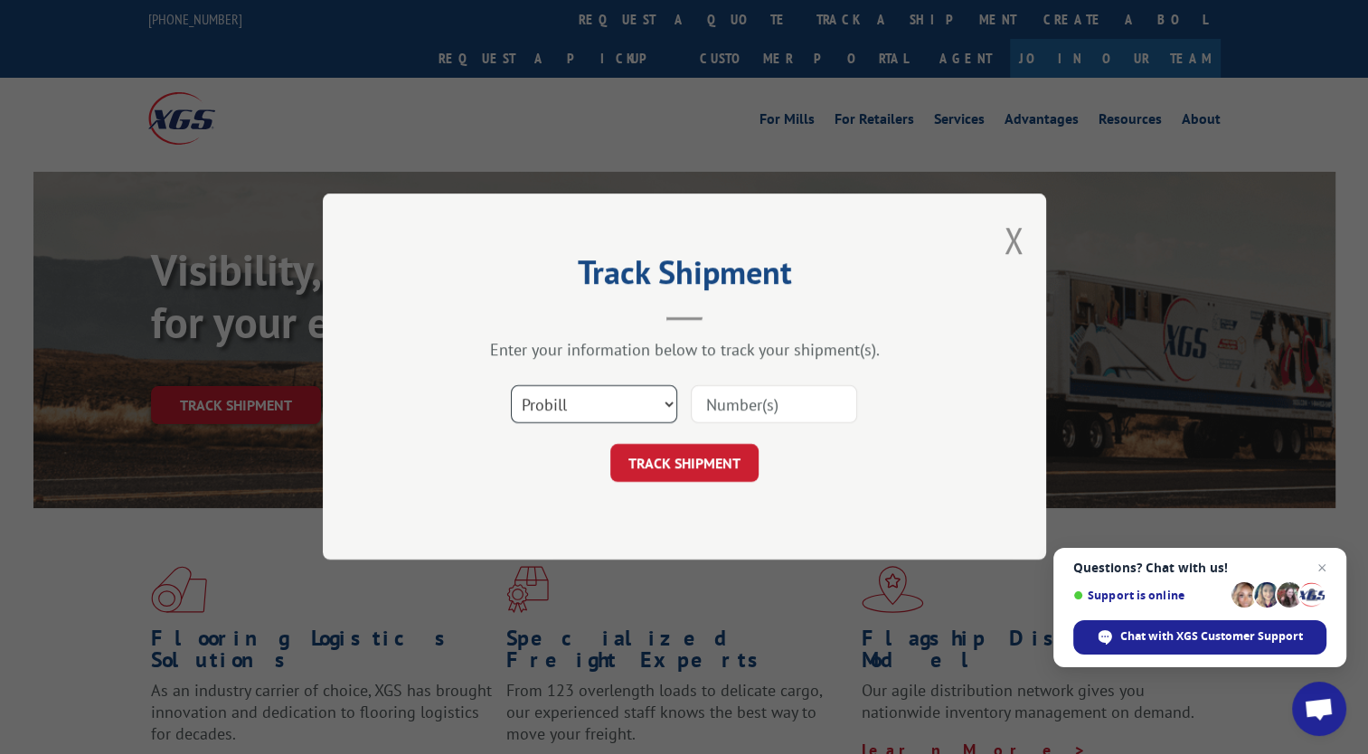
click at [597, 389] on select "Select category... Probill BOL PO" at bounding box center [594, 405] width 166 height 38
select select
click at [511, 386] on select "Select category... Probill BOL PO" at bounding box center [594, 405] width 166 height 38
click at [762, 400] on input at bounding box center [774, 405] width 166 height 38
paste input "YK6XMDZPAE8KZM4"
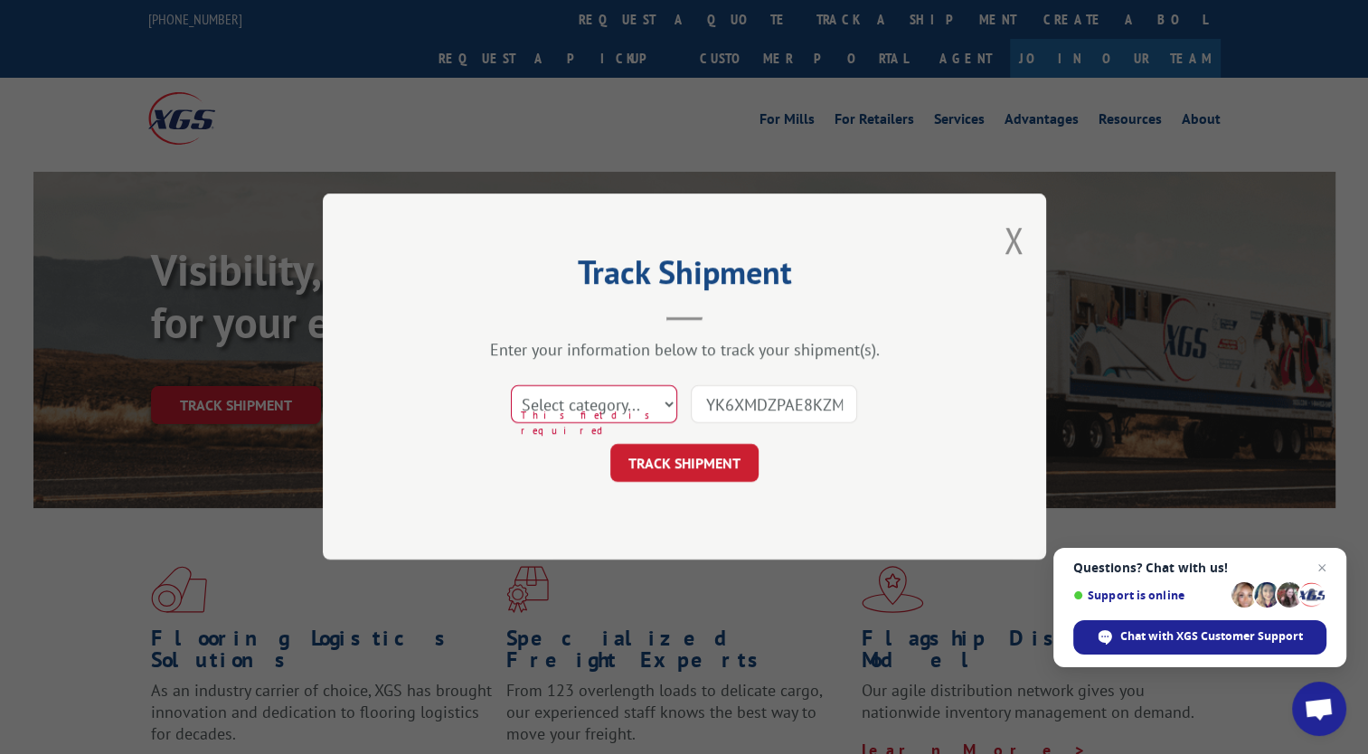
scroll to position [0, 13]
type input "YK6XMDZPAE8KZM4"
click at [728, 460] on button "TRACK SHIPMENT" at bounding box center [684, 464] width 148 height 38
drag, startPoint x: 580, startPoint y: 396, endPoint x: 581, endPoint y: 423, distance: 27.1
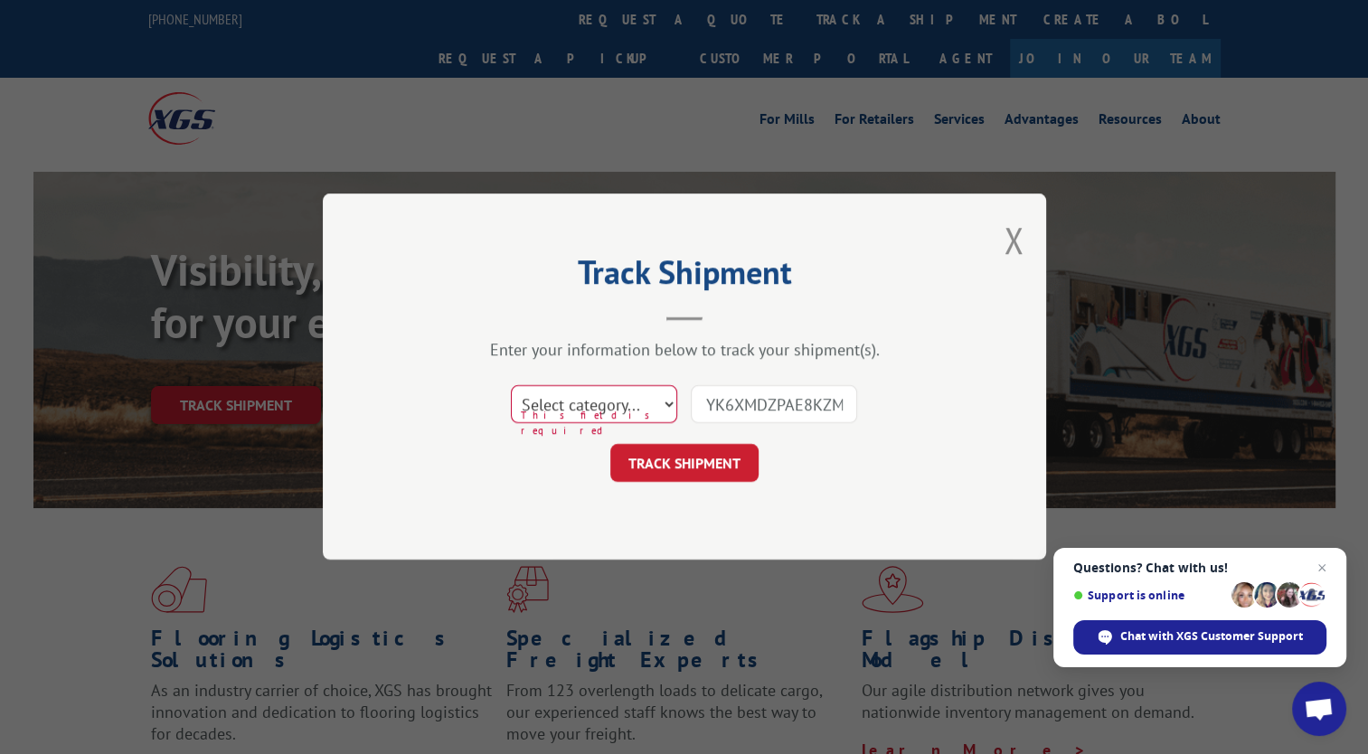
click at [580, 396] on select "Select category... Probill BOL PO" at bounding box center [594, 405] width 166 height 38
select select "bol"
click at [511, 386] on select "Select category... Probill BOL PO" at bounding box center [594, 405] width 166 height 38
click at [734, 420] on input "YK6XMDZPAE8KZM4" at bounding box center [774, 405] width 166 height 38
paste input "1700760872"
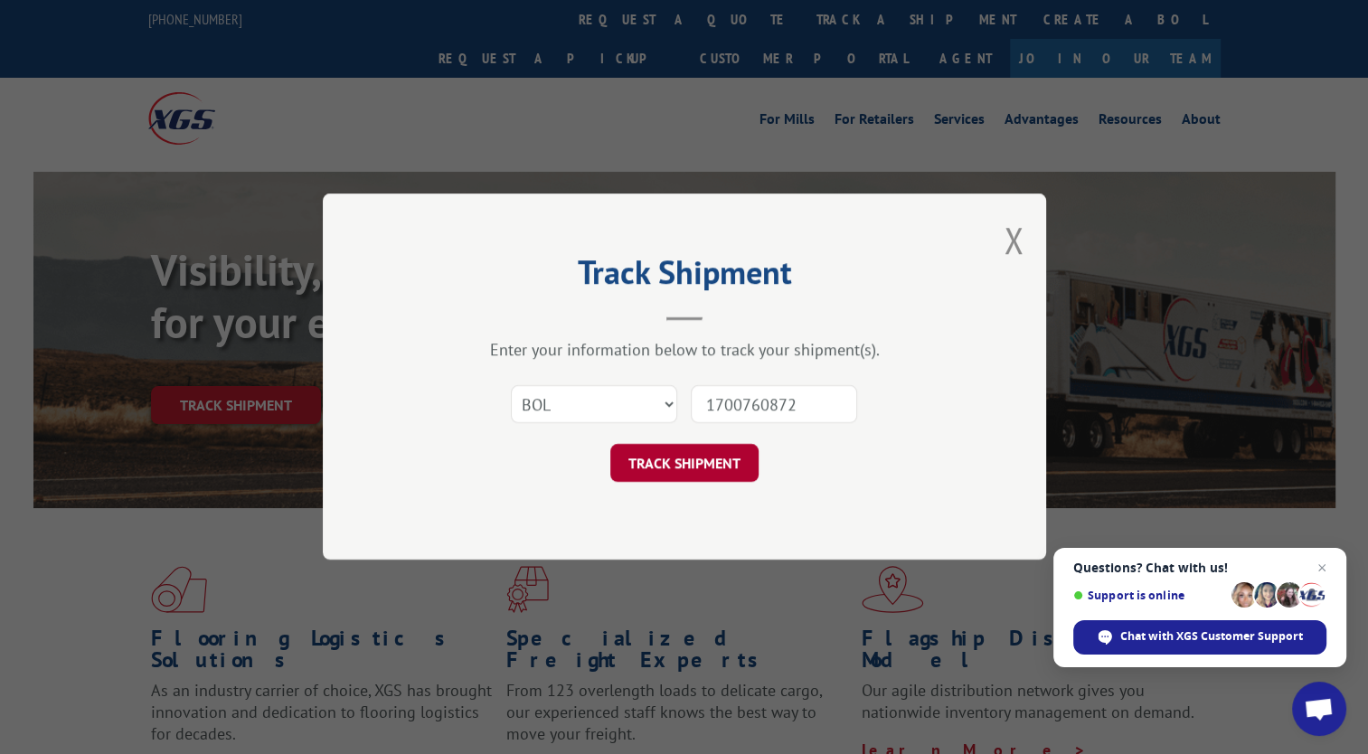
type input "1700760872"
click at [721, 459] on button "TRACK SHIPMENT" at bounding box center [684, 464] width 148 height 38
